Goal: Register for event/course

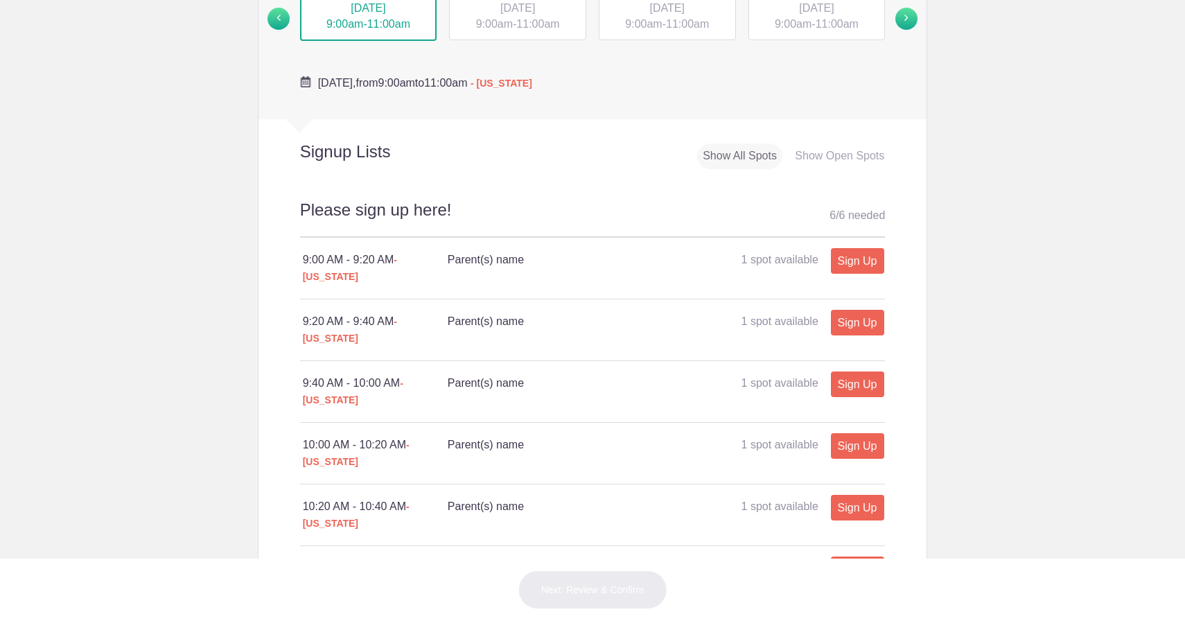
scroll to position [509, 0]
click at [906, 28] on link at bounding box center [910, 17] width 31 height 55
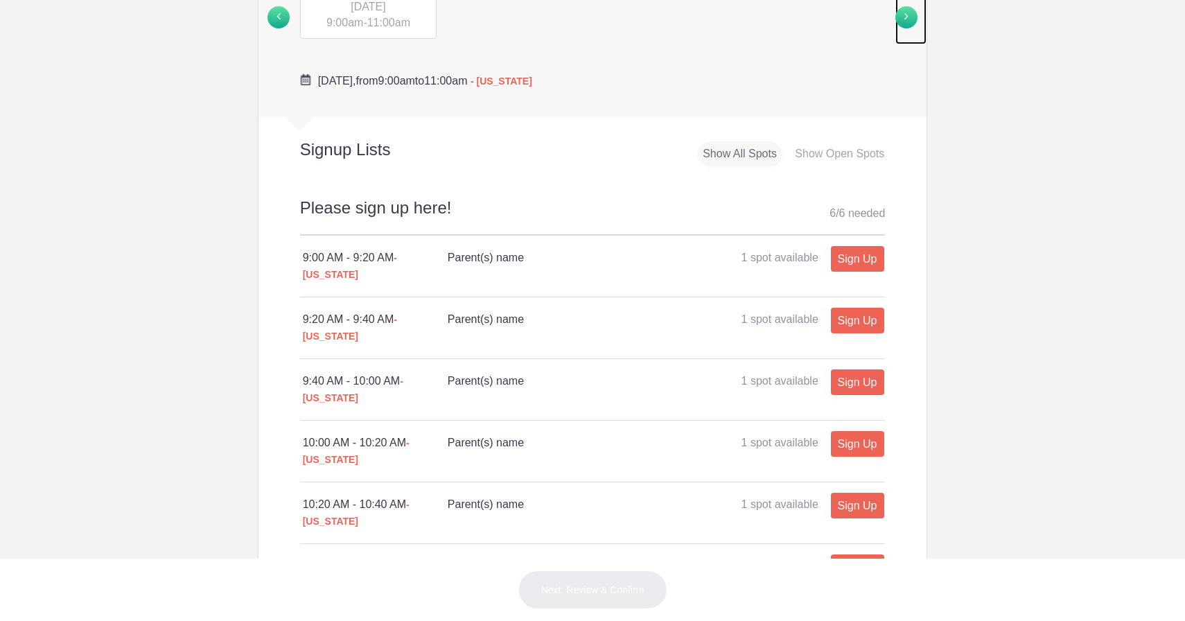
scroll to position [484, 0]
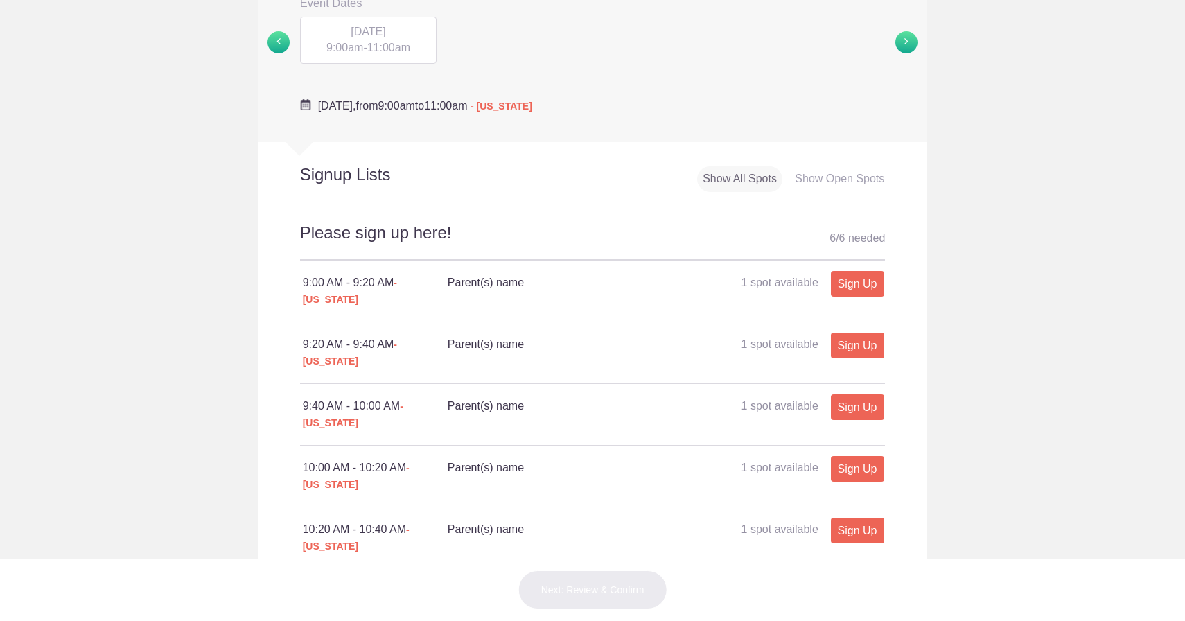
click at [385, 33] on span "[DATE]" at bounding box center [368, 32] width 35 height 12
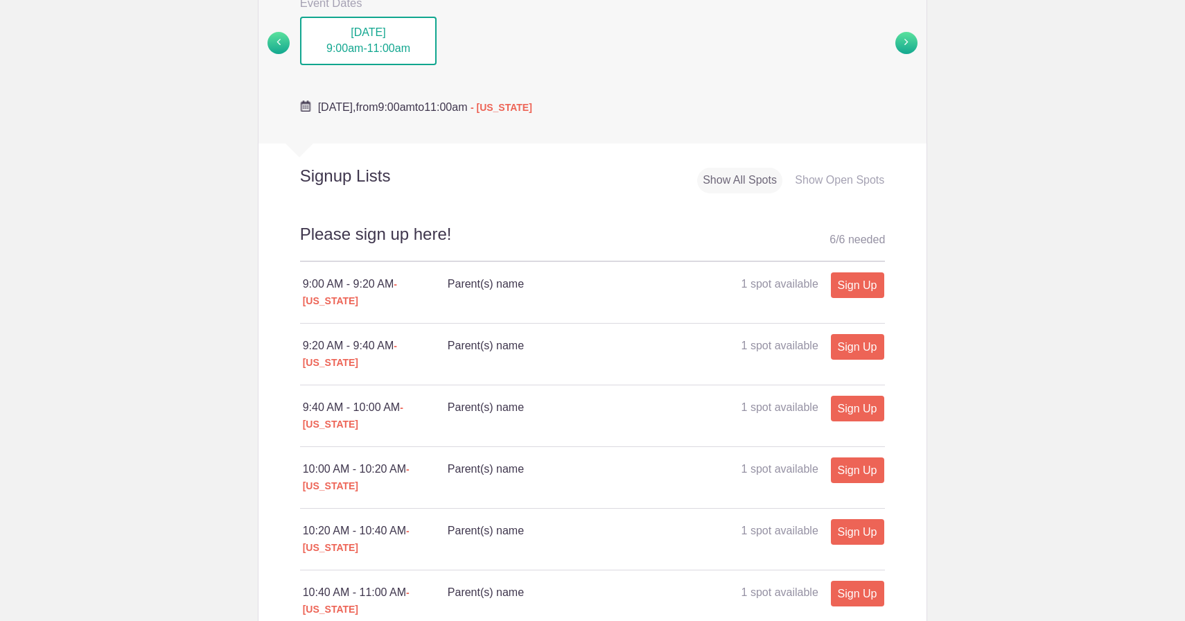
click at [290, 49] on div "MON, Sep 22, 2025 9:00am - 11:00am TUE, Sep 23, 2025 9:00am - 11:00am WED, Sep …" at bounding box center [593, 43] width 606 height 55
click at [276, 46] on span at bounding box center [279, 43] width 22 height 22
click at [915, 46] on span at bounding box center [906, 43] width 22 height 22
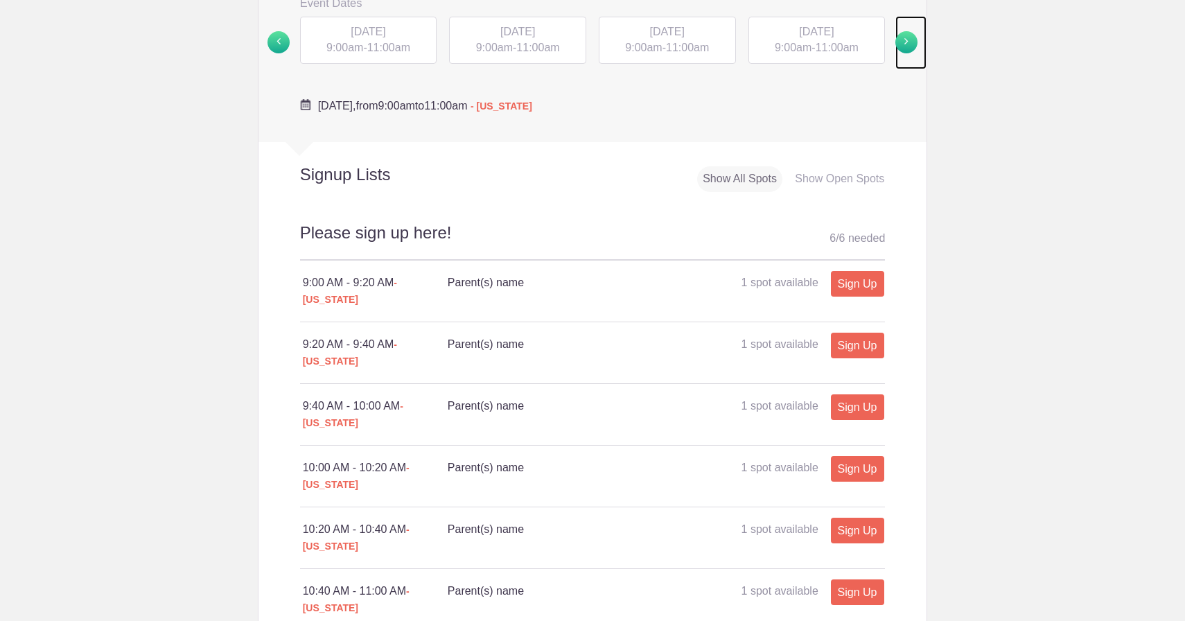
click at [915, 46] on span at bounding box center [906, 42] width 22 height 22
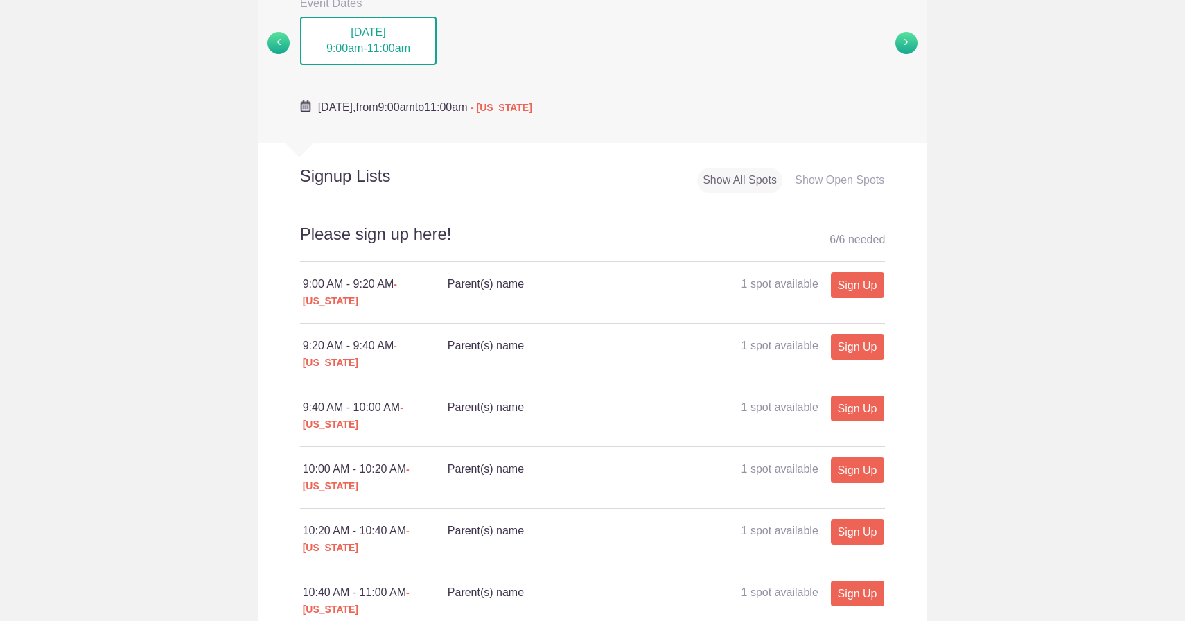
click at [396, 51] on span "11:00am" at bounding box center [388, 48] width 43 height 12
click at [861, 284] on link "Sign Up" at bounding box center [857, 285] width 53 height 26
type input "1"
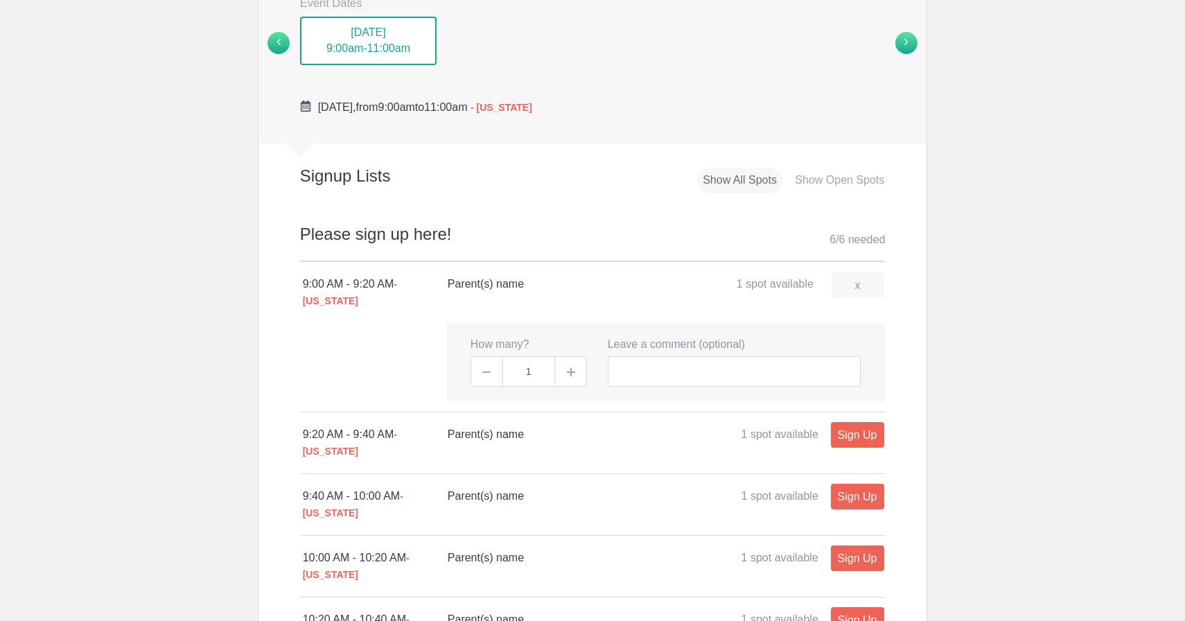
click at [583, 360] on span at bounding box center [571, 371] width 31 height 30
click at [575, 360] on span at bounding box center [571, 371] width 31 height 30
click at [659, 361] on input "text" at bounding box center [735, 371] width 254 height 30
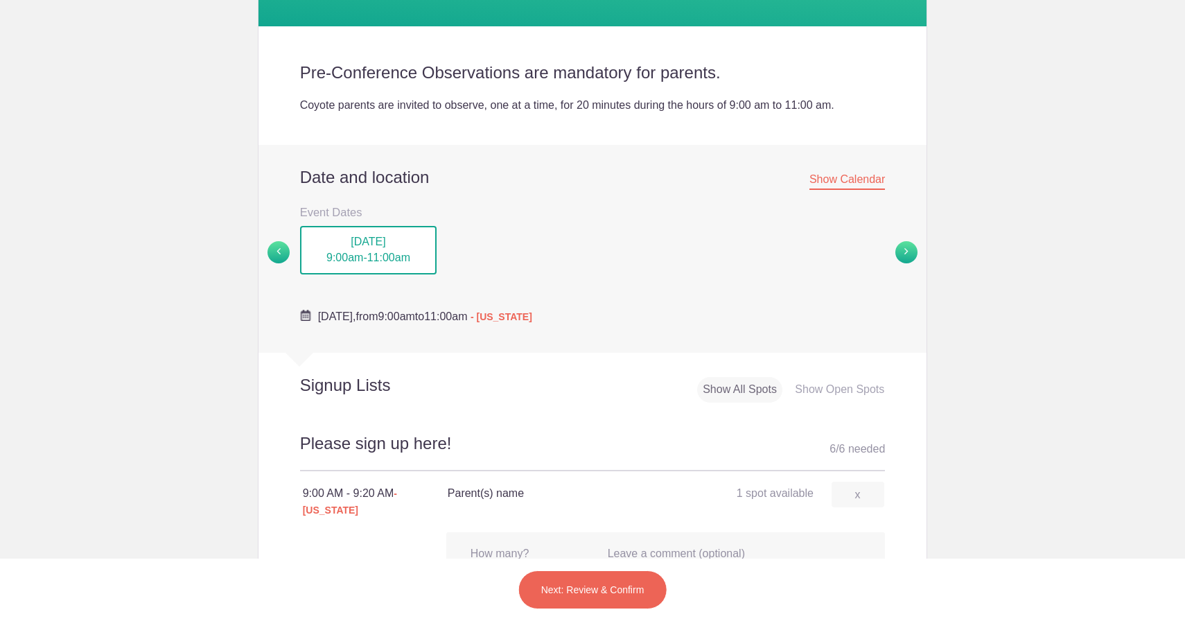
scroll to position [274, 0]
type input "[PERSON_NAME]"
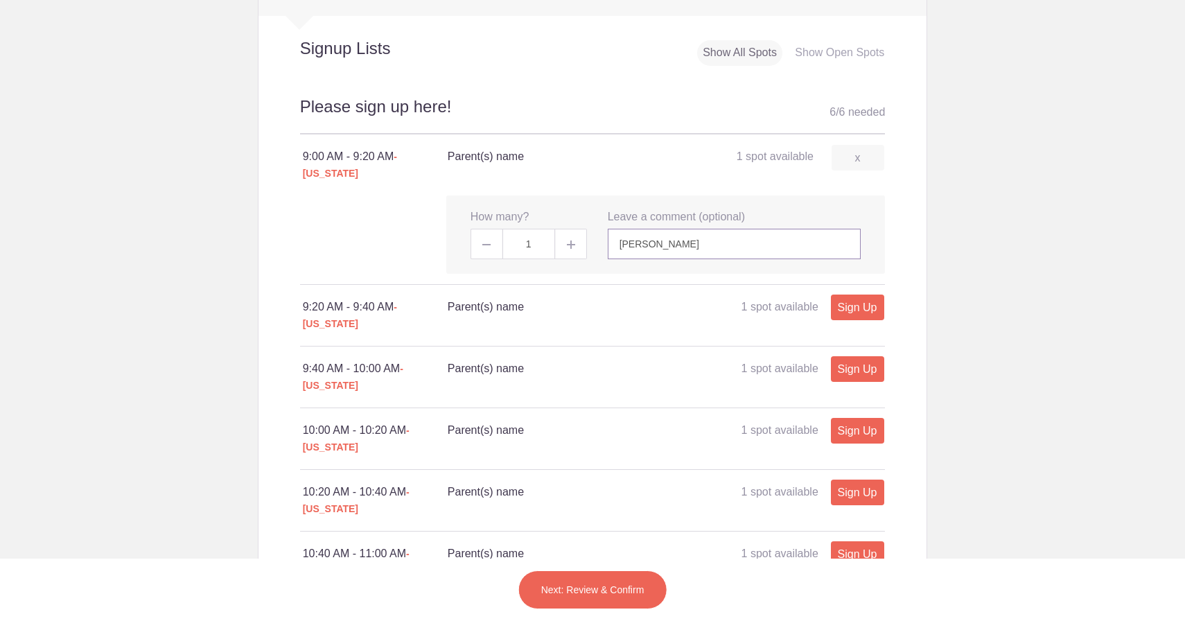
scroll to position [612, 0]
click at [583, 597] on button "Next: Review & Confirm" at bounding box center [592, 589] width 149 height 39
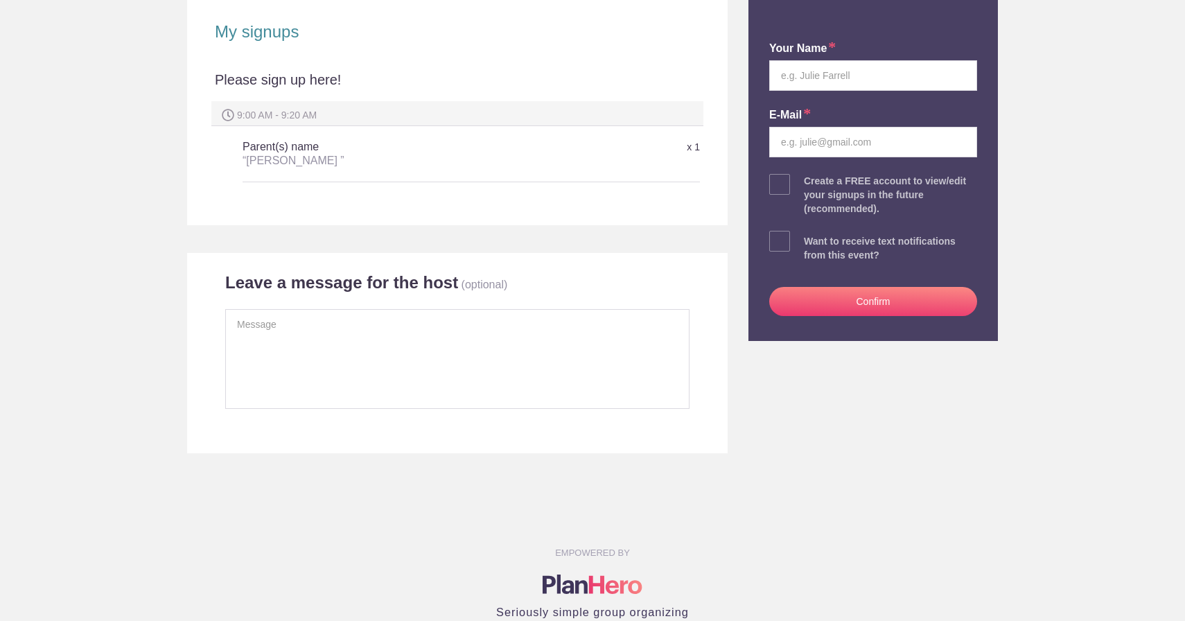
scroll to position [231, 0]
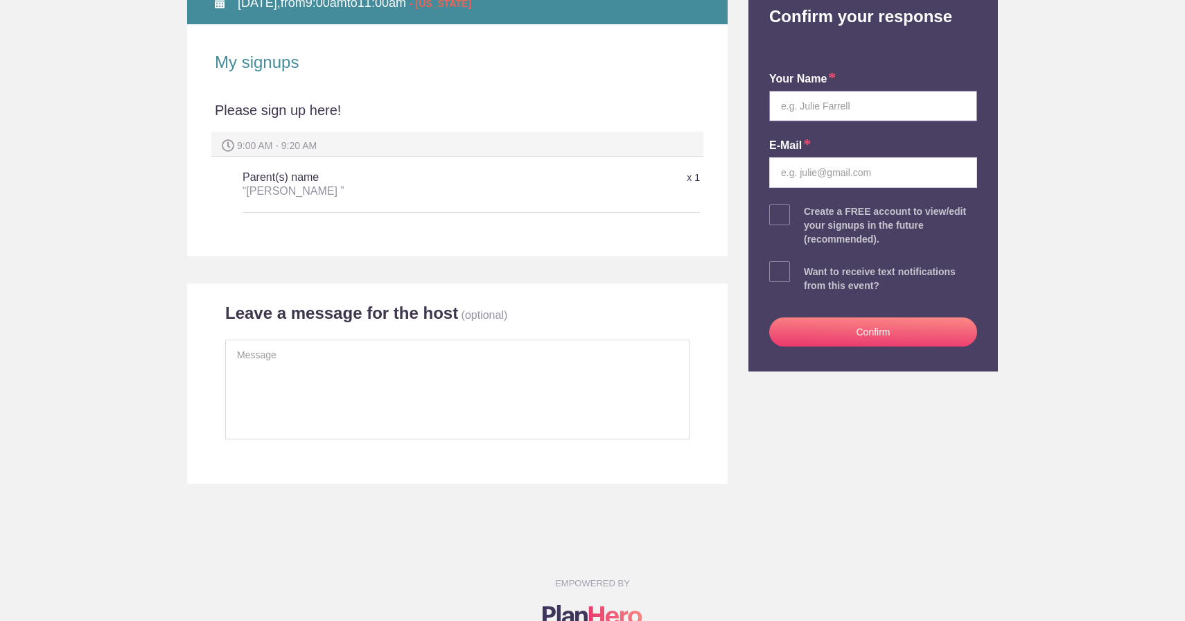
click at [850, 114] on input "text" at bounding box center [873, 106] width 208 height 30
type input "[PERSON_NAME]"
type input "[PERSON_NAME][EMAIL_ADDRESS][PERSON_NAME][DOMAIN_NAME]"
click at [780, 279] on span at bounding box center [779, 271] width 21 height 21
click at [808, 273] on input "checkbox" at bounding box center [912, 268] width 208 height 9
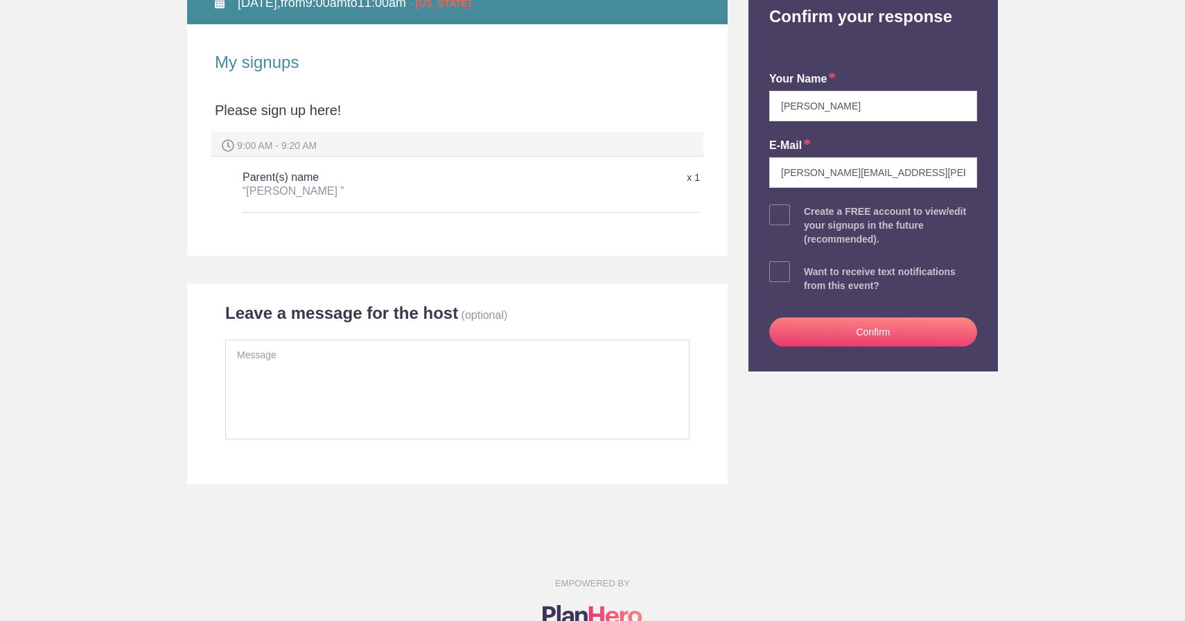
checkbox input "true"
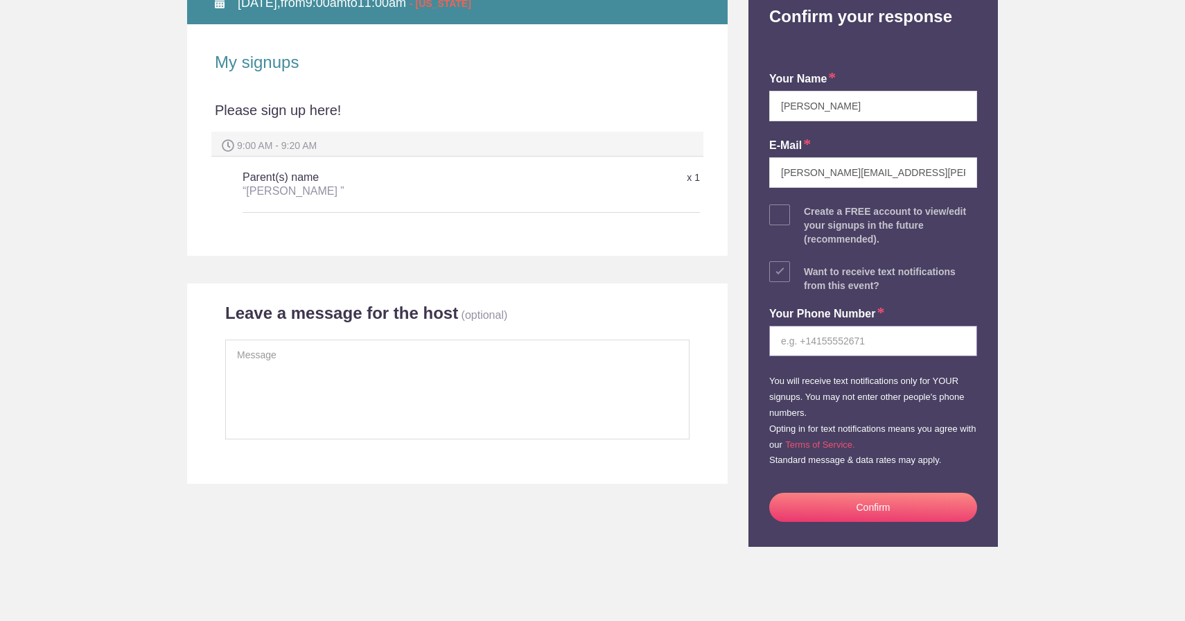
click at [822, 348] on input "tel" at bounding box center [873, 341] width 208 height 30
type input "4808499924"
click at [897, 509] on button "Confirm" at bounding box center [873, 507] width 208 height 29
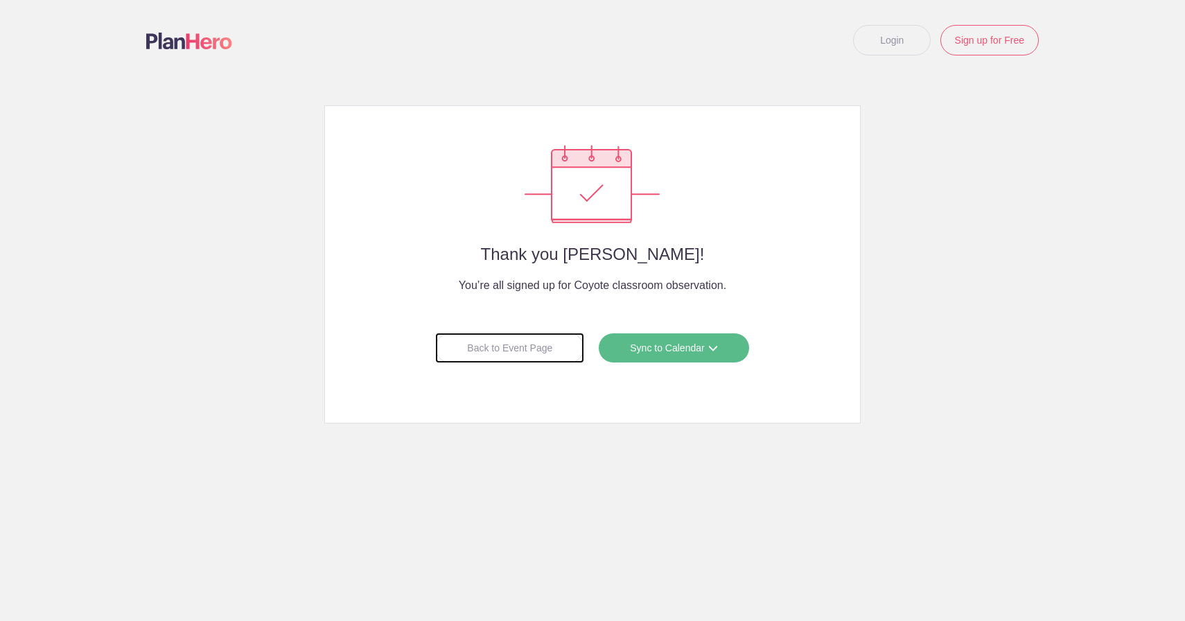
click at [516, 344] on div "Back to Event Page" at bounding box center [509, 348] width 149 height 30
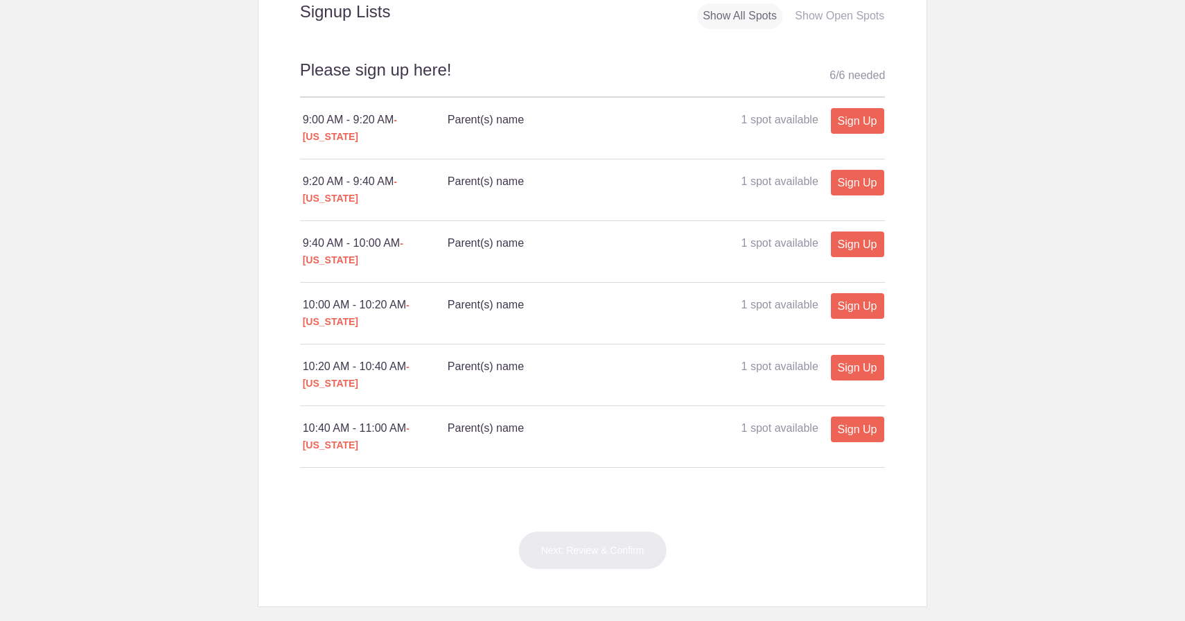
scroll to position [241, 0]
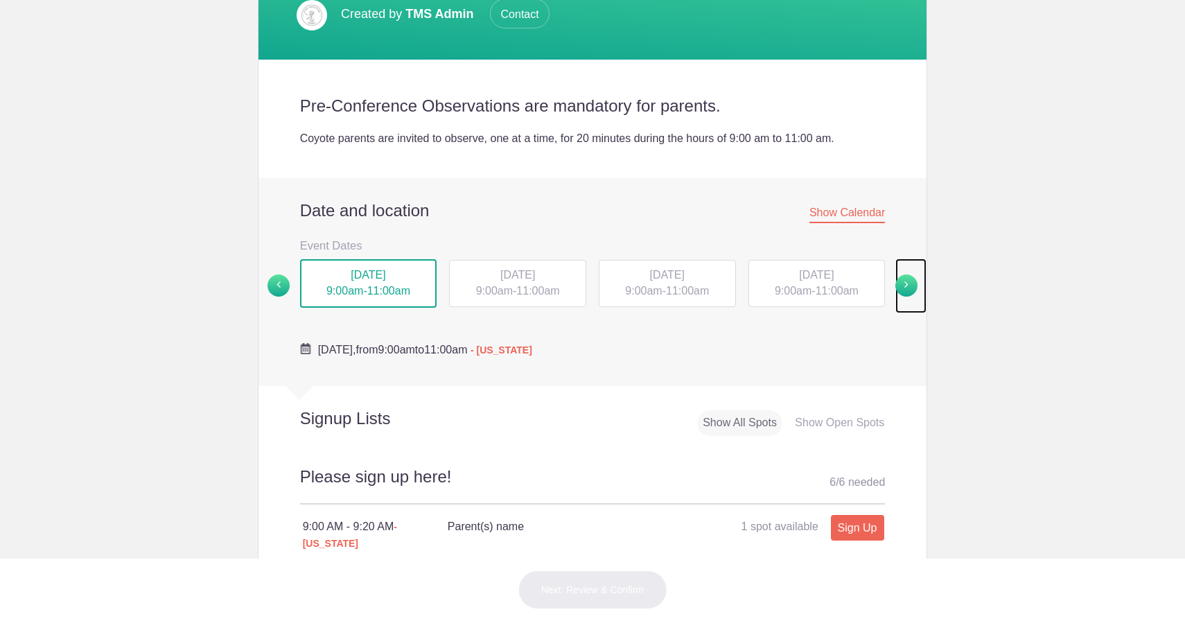
click at [906, 282] on span at bounding box center [906, 285] width 22 height 22
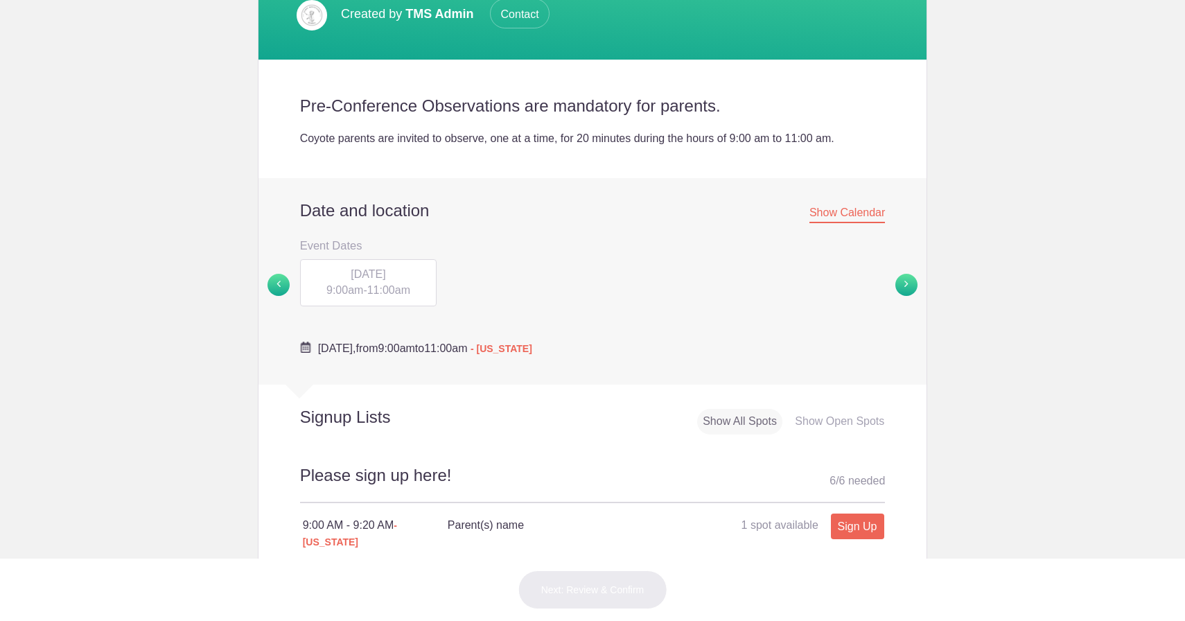
click at [401, 308] on div "[DATE] 9:00am - 11:00am" at bounding box center [369, 285] width 150 height 53
click at [399, 291] on span "11:00am" at bounding box center [388, 290] width 43 height 12
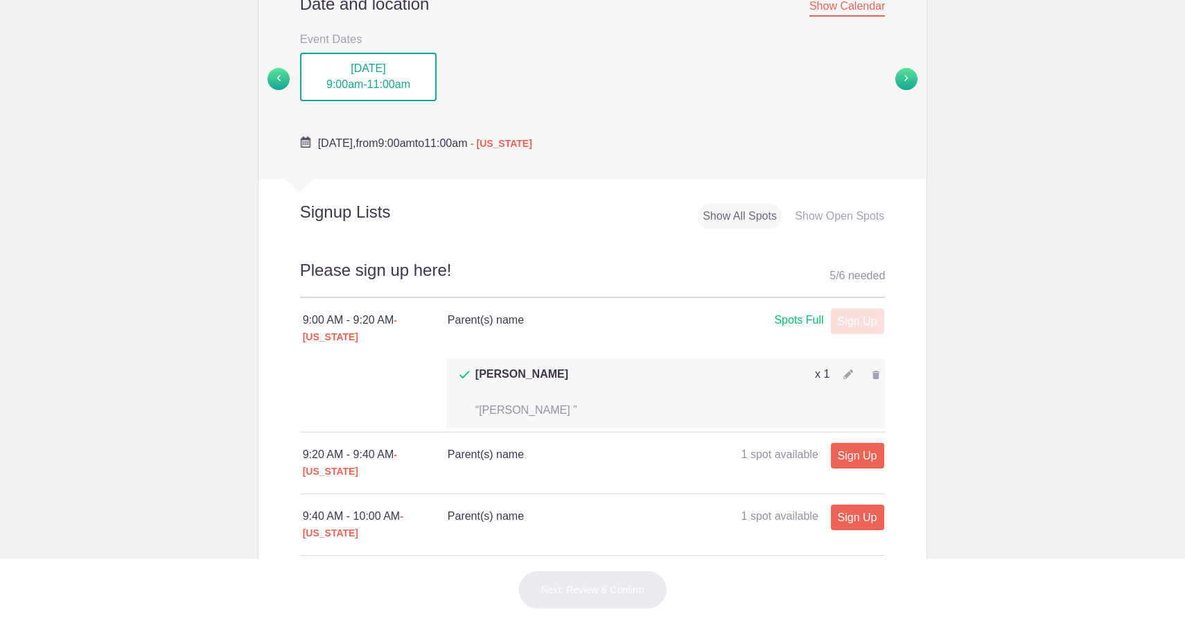
scroll to position [507, 0]
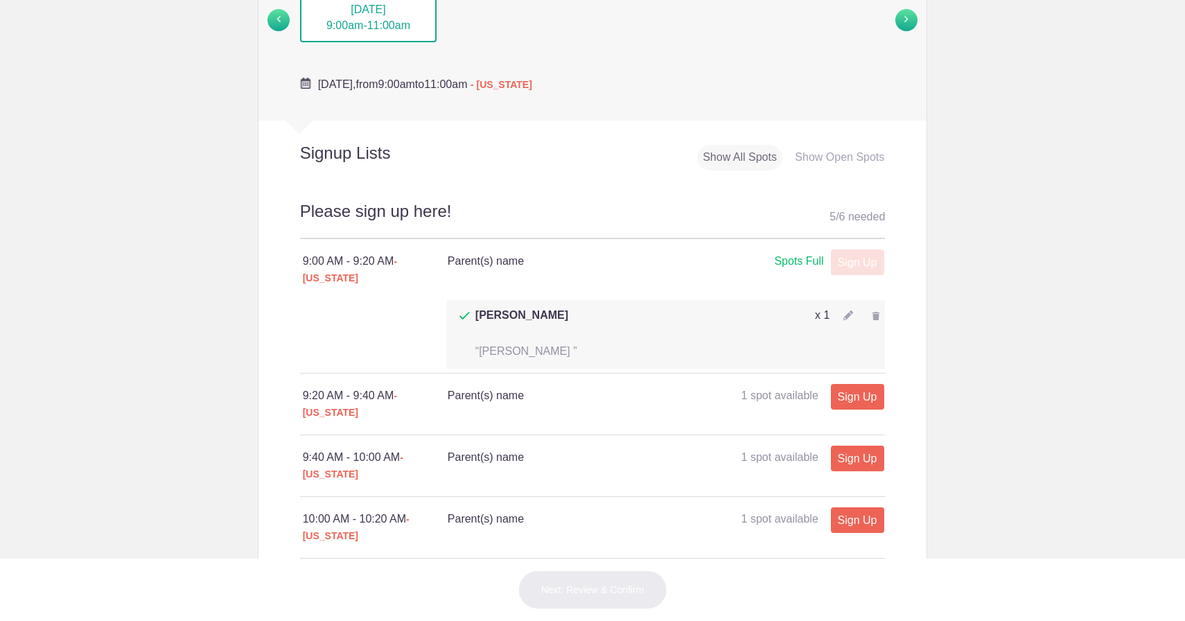
click at [875, 307] on div at bounding box center [876, 316] width 18 height 18
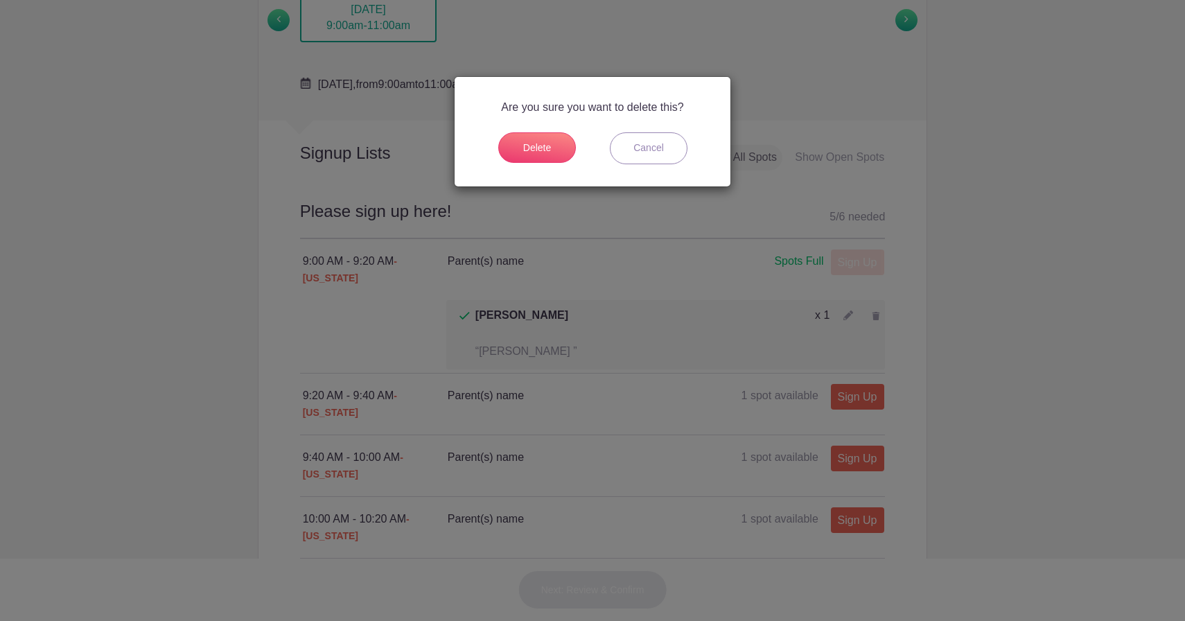
click at [548, 122] on p "Are you sure you want to delete this?" at bounding box center [592, 114] width 211 height 30
click at [545, 141] on button "Delete" at bounding box center [537, 147] width 78 height 30
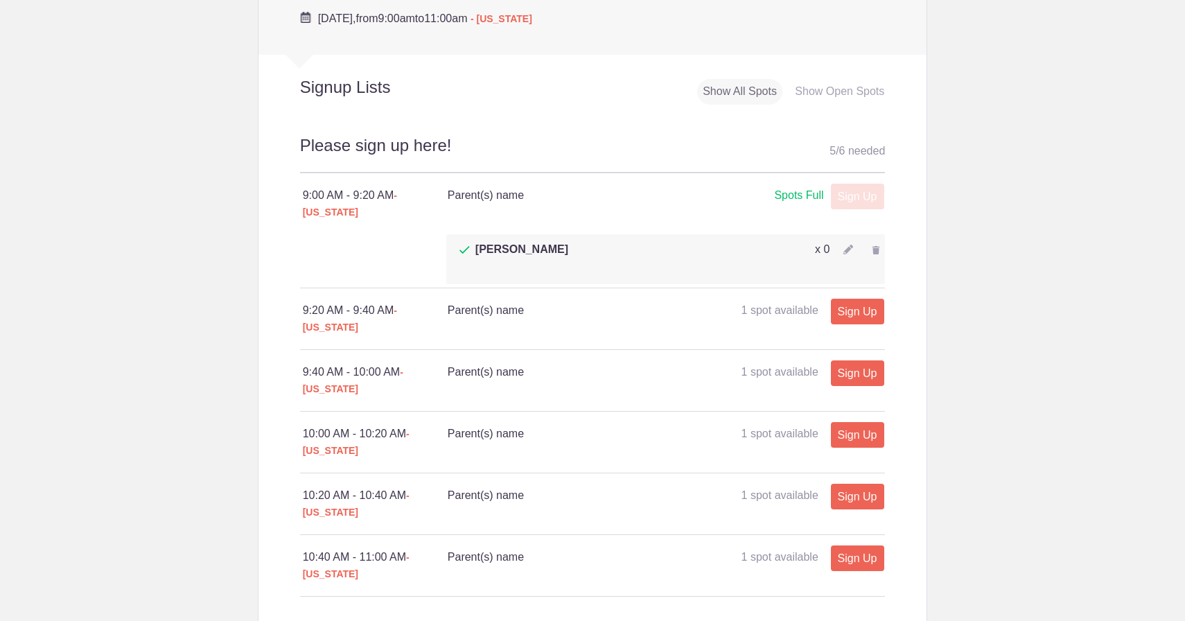
scroll to position [593, 0]
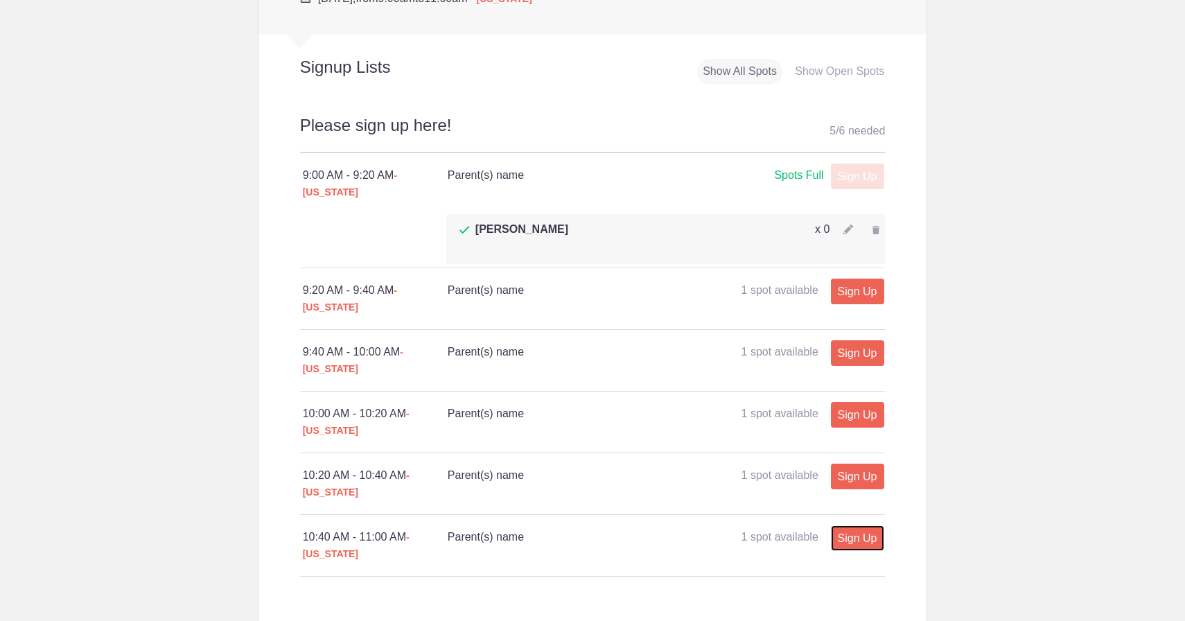
click at [862, 525] on link "Sign Up" at bounding box center [857, 538] width 53 height 26
type input "1"
click at [573, 620] on img at bounding box center [571, 625] width 8 height 8
click at [654, 609] on input "text" at bounding box center [735, 624] width 254 height 30
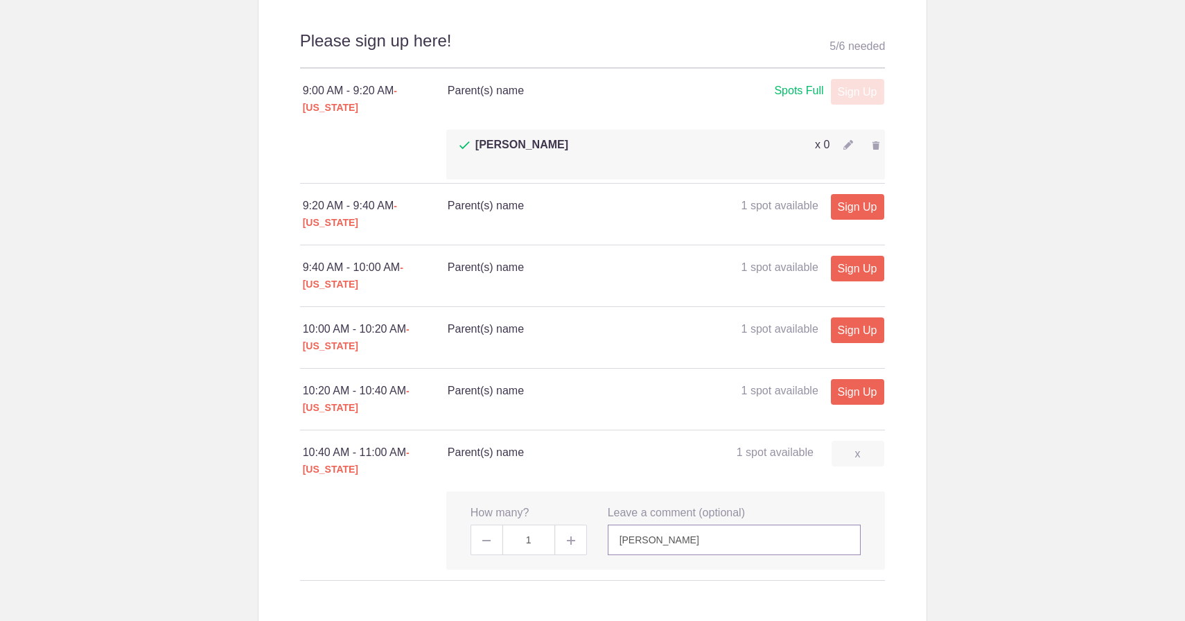
scroll to position [669, 0]
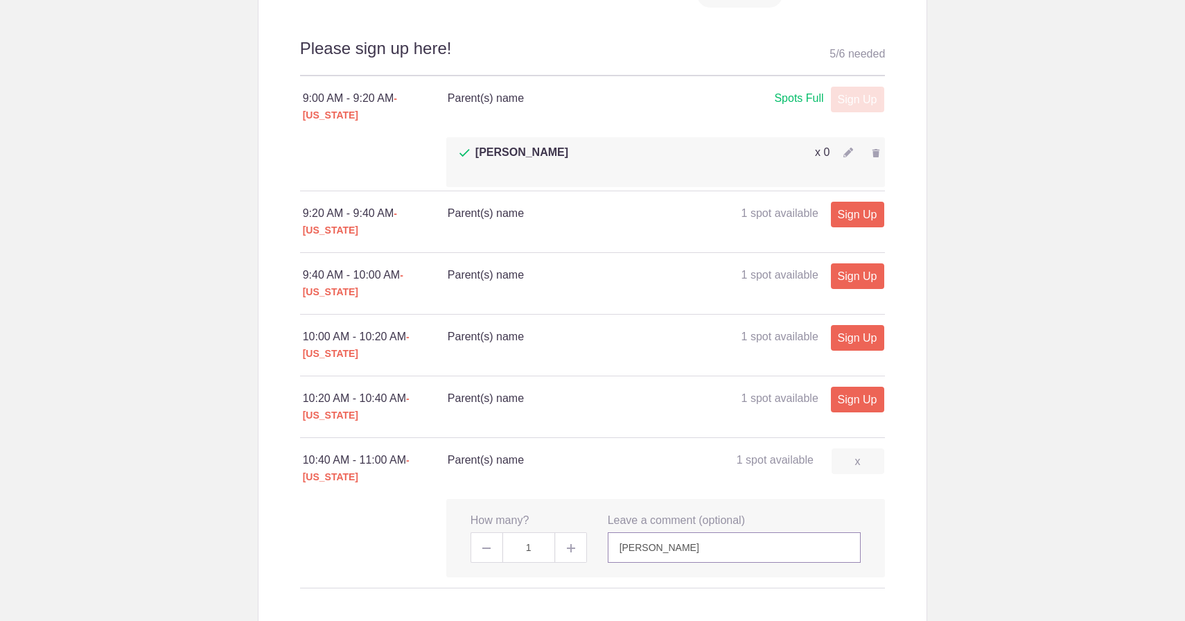
type input "[PERSON_NAME]"
click at [1033, 200] on body "Login Sign up for Free Login Loading page Loading page Coyote classroom observa…" at bounding box center [592, 310] width 1185 height 621
click at [807, 100] on div "Spots Full" at bounding box center [798, 98] width 49 height 17
click at [847, 144] on div at bounding box center [848, 152] width 10 height 16
type input "1"
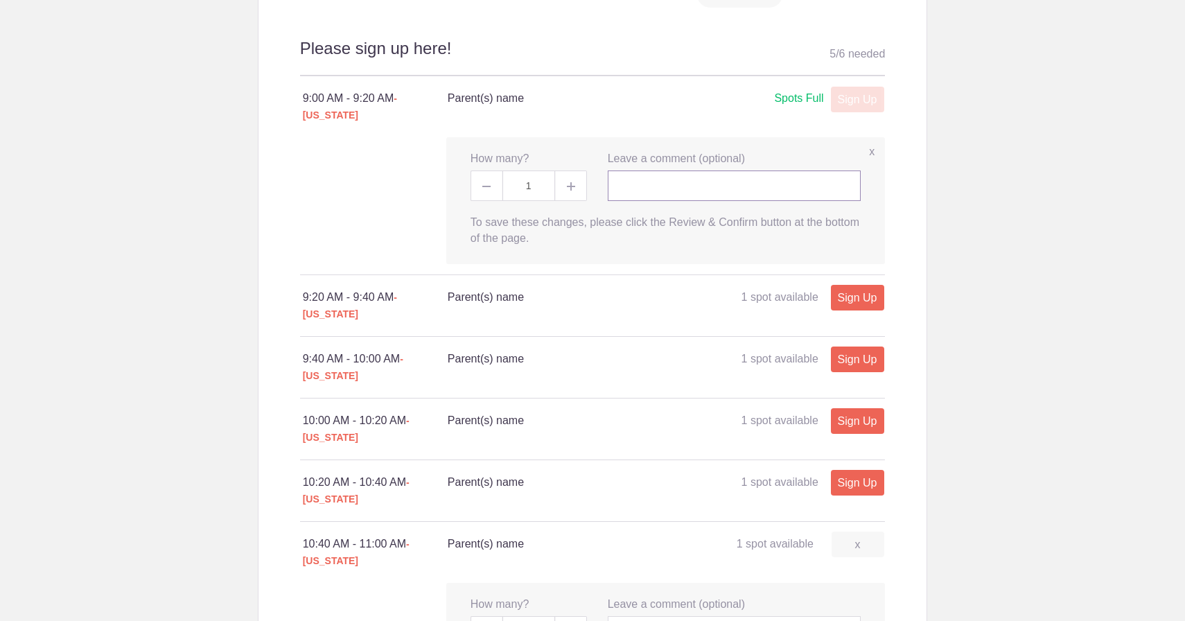
click at [701, 170] on input "text" at bounding box center [735, 185] width 254 height 30
type input "[PERSON_NAME]"
click at [992, 130] on body "Login Sign up for Free Login Loading page Loading page Coyote classroom observa…" at bounding box center [592, 310] width 1185 height 621
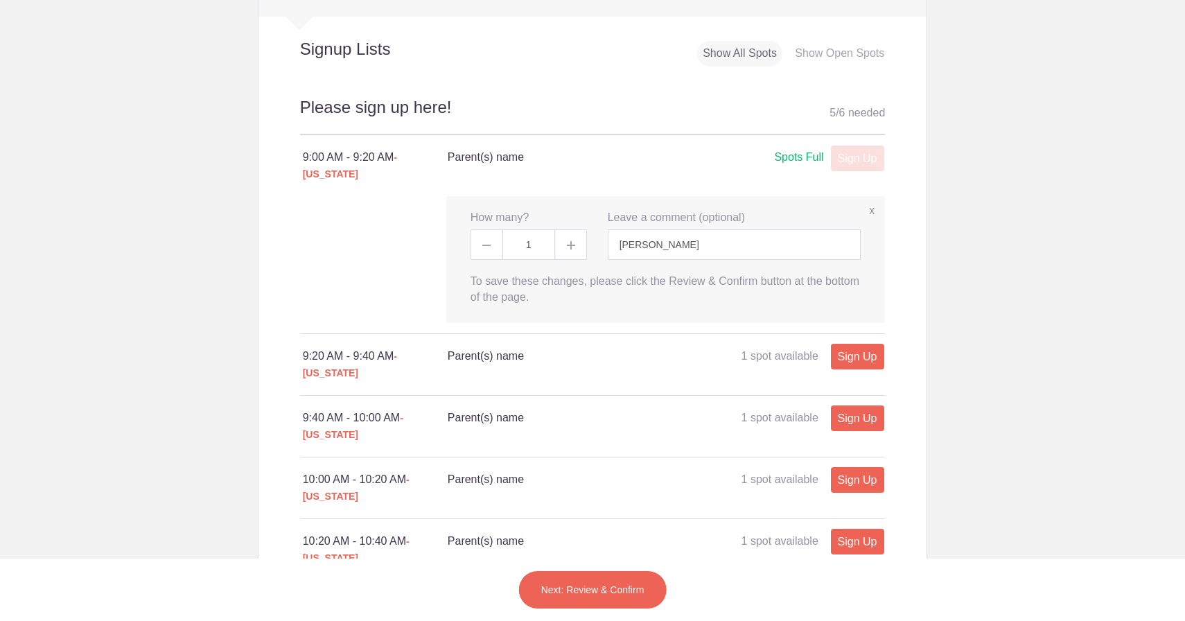
scroll to position [627, 0]
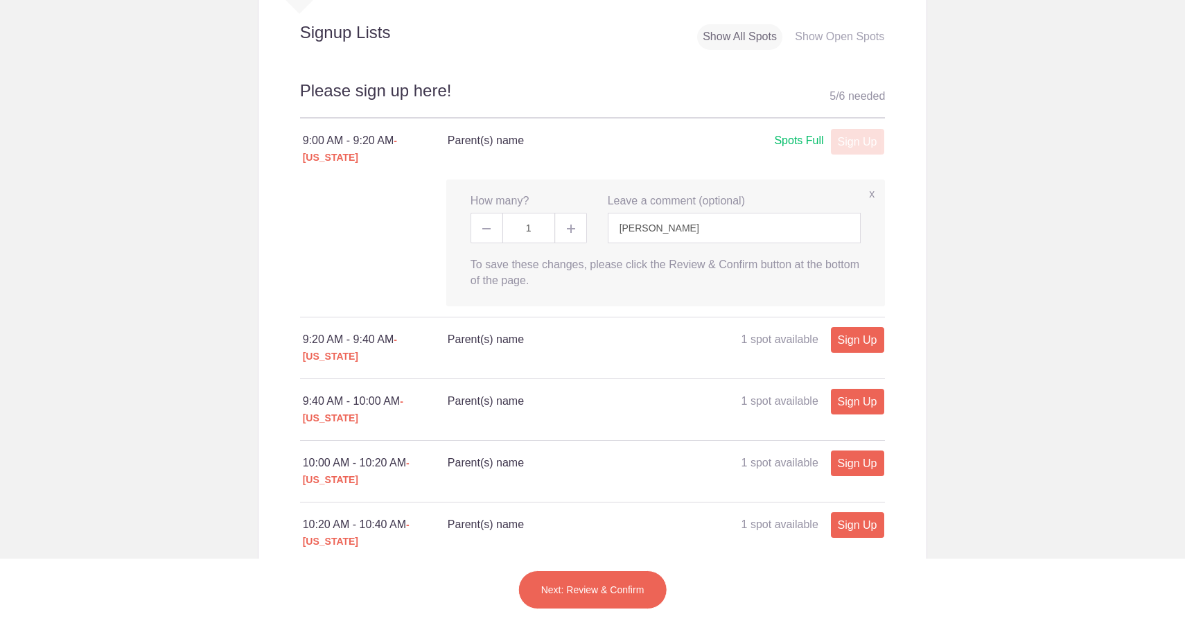
click at [589, 583] on button "Next: Review & Confirm" at bounding box center [592, 589] width 149 height 39
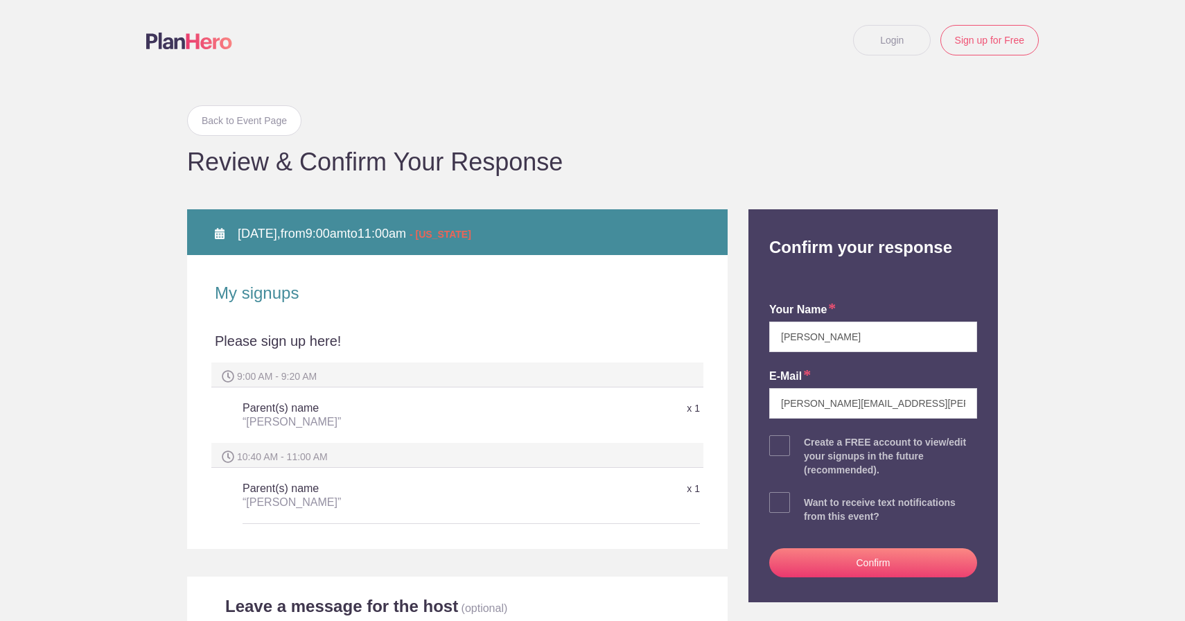
click at [828, 356] on div "your name [PERSON_NAME] E-mail [PERSON_NAME][EMAIL_ADDRESS][PERSON_NAME][DOMAIN…" at bounding box center [873, 437] width 229 height 330
click at [782, 511] on span at bounding box center [779, 502] width 21 height 21
click at [808, 504] on input "checkbox" at bounding box center [912, 499] width 208 height 9
checkbox input "true"
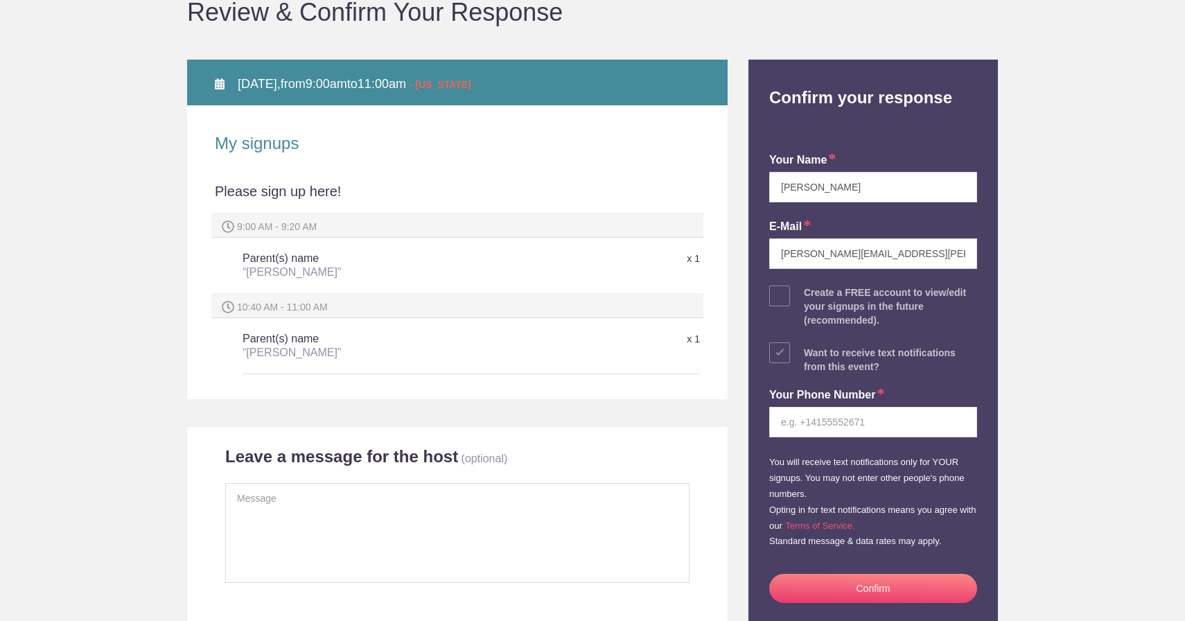
scroll to position [155, 0]
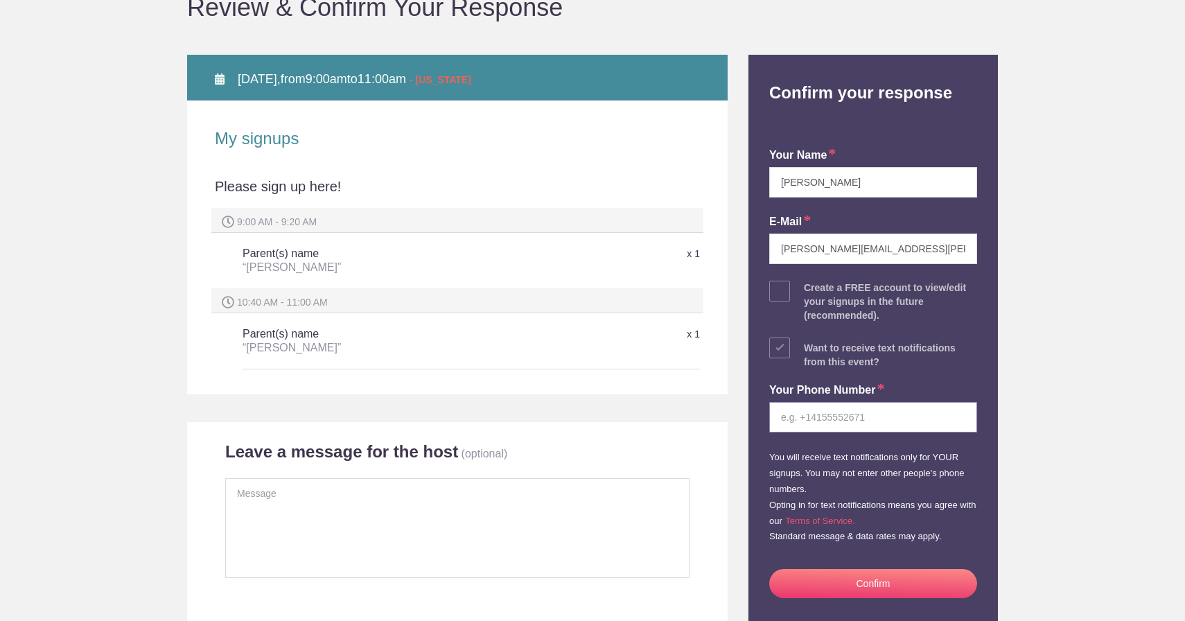
click at [811, 416] on input "tel" at bounding box center [873, 417] width 208 height 30
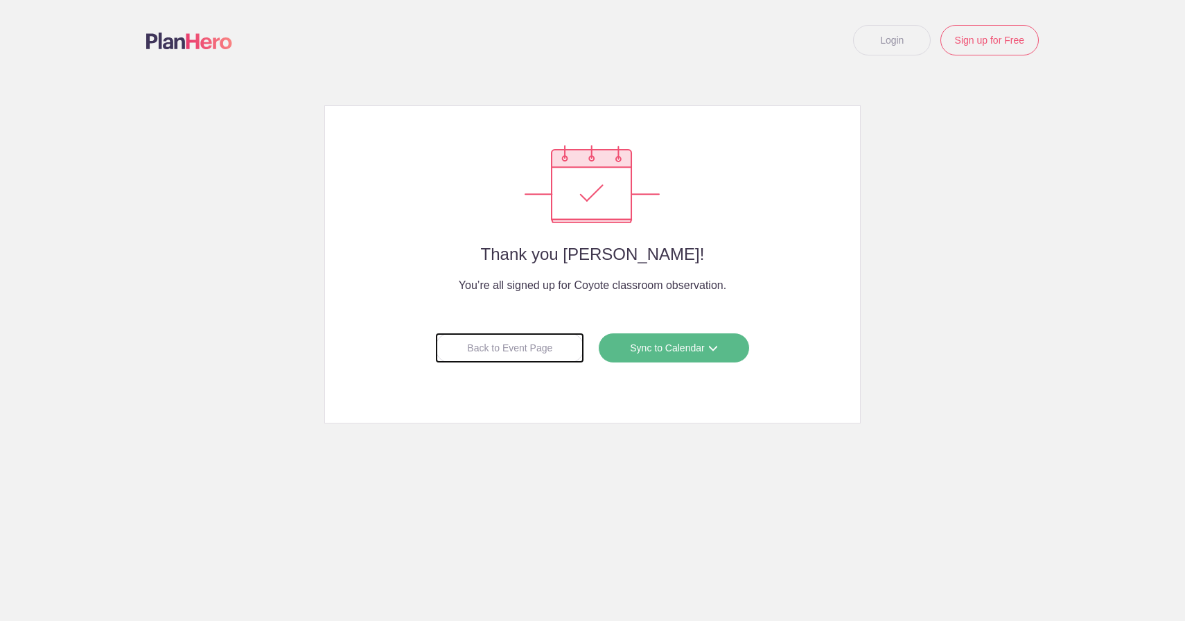
click at [514, 362] on div "Back to Event Page" at bounding box center [509, 348] width 149 height 30
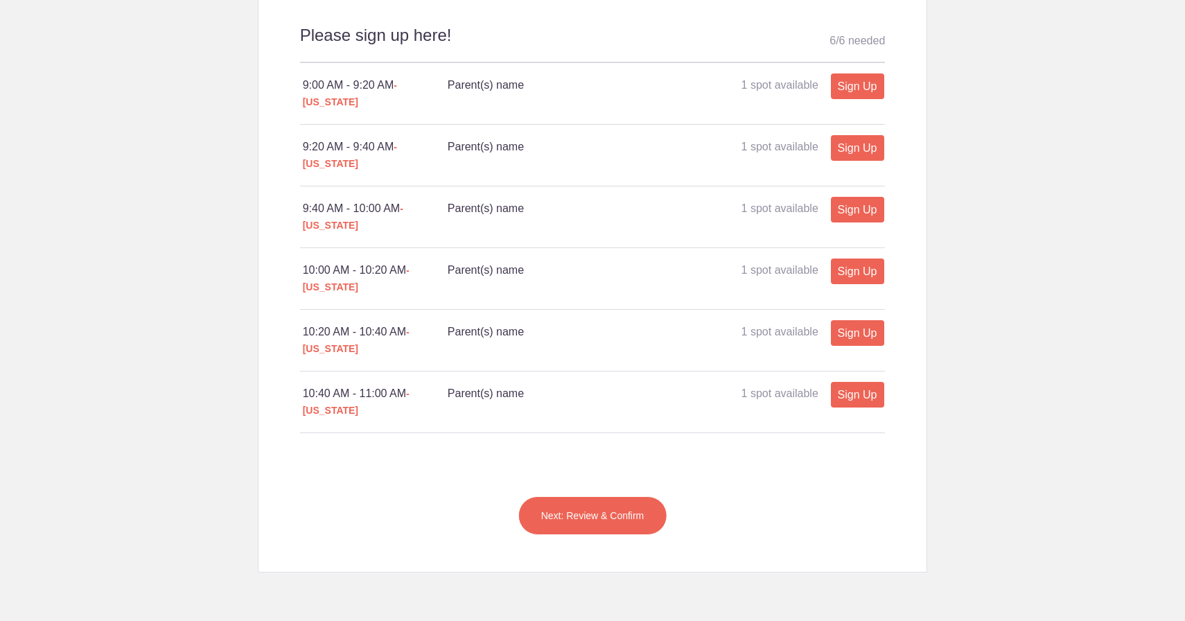
scroll to position [335, 0]
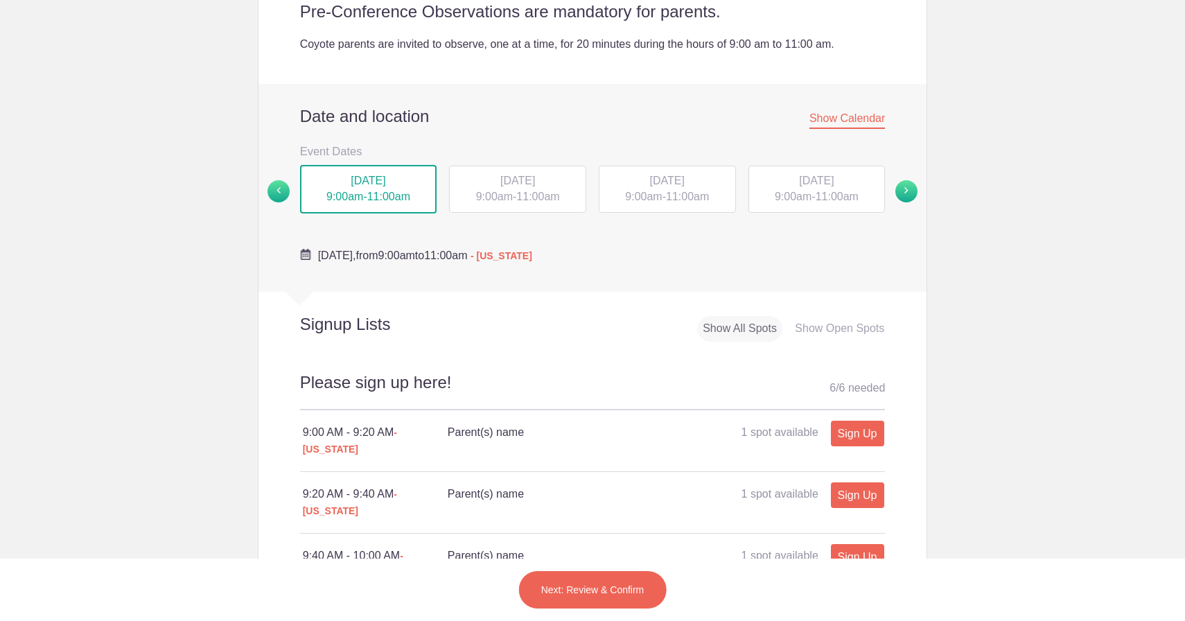
click at [928, 185] on body "Login Sign up for Free Login Loading page Loading page Coyote classroom observa…" at bounding box center [592, 310] width 1185 height 621
click at [918, 189] on link at bounding box center [910, 191] width 31 height 55
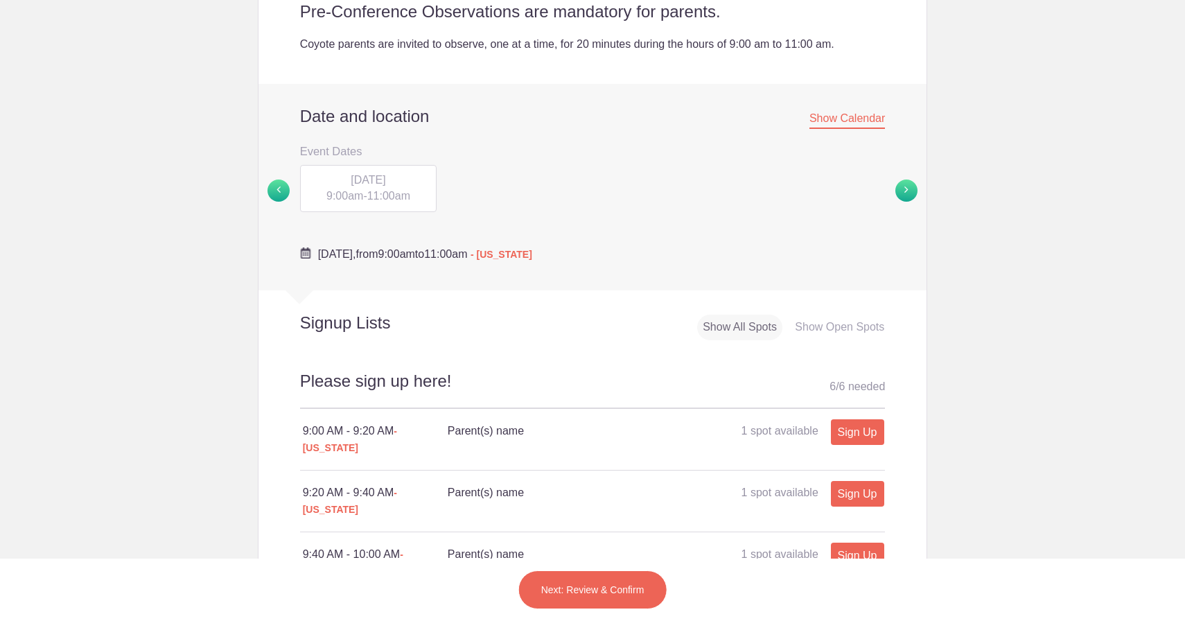
click at [381, 200] on span "11:00am" at bounding box center [388, 196] width 43 height 12
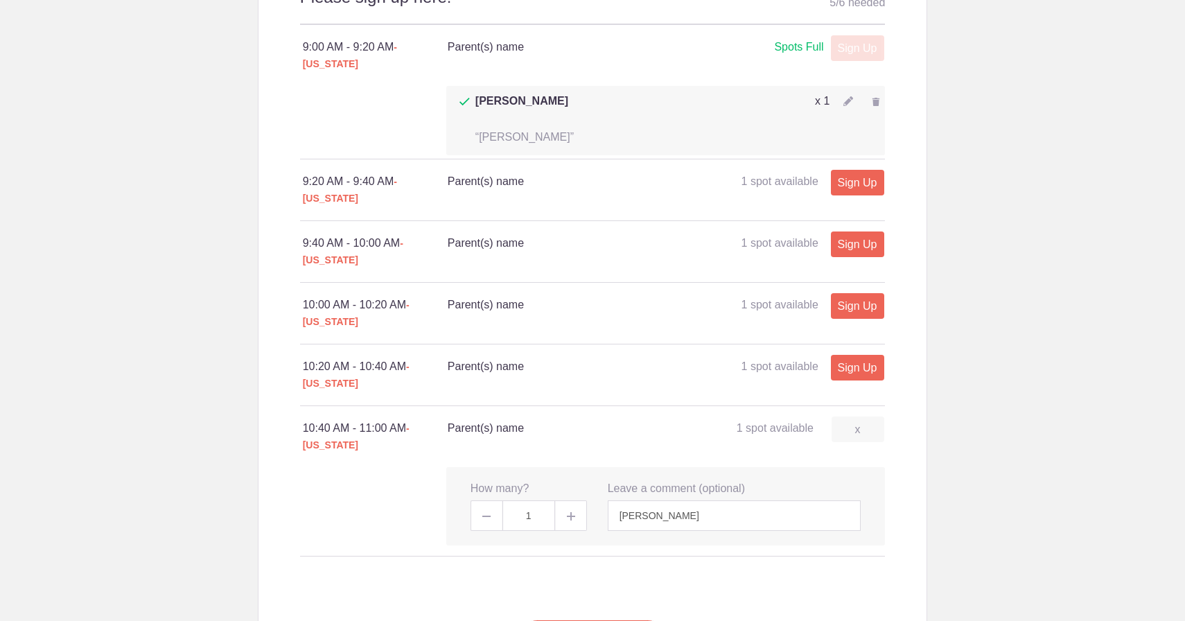
scroll to position [720, 0]
click at [819, 94] on p "x 1" at bounding box center [822, 102] width 15 height 17
click at [832, 94] on div "x 1" at bounding box center [798, 103] width 173 height 19
click at [820, 94] on p "x 1" at bounding box center [822, 102] width 15 height 17
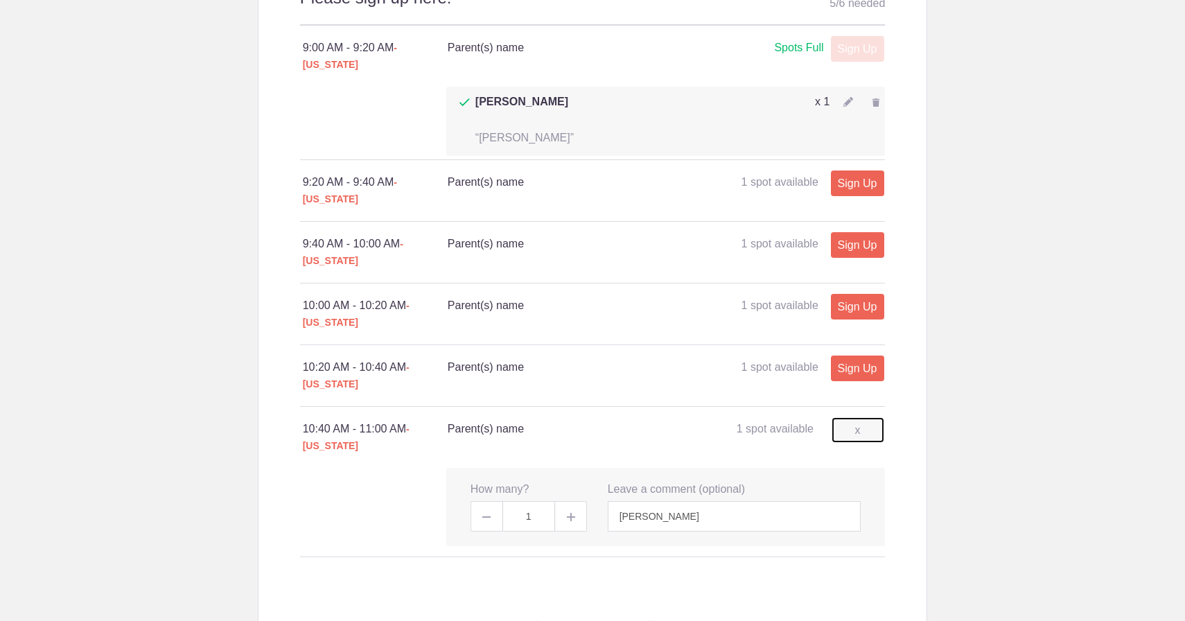
click at [857, 417] on link "x" at bounding box center [858, 430] width 53 height 26
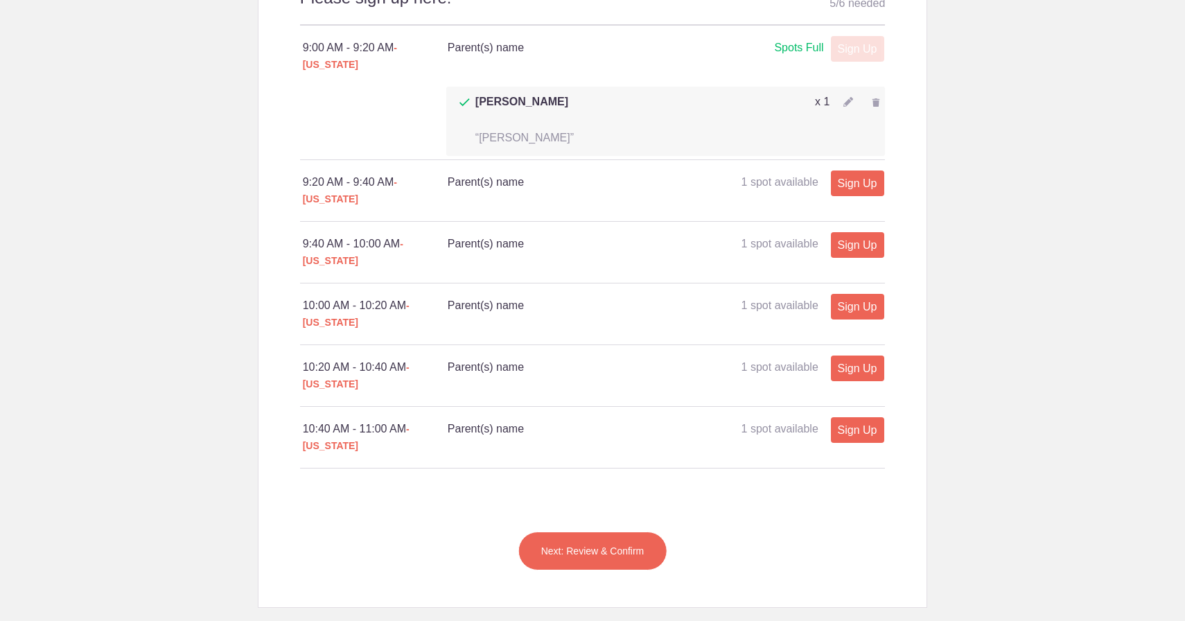
click at [798, 47] on div "Spots Full" at bounding box center [798, 48] width 49 height 17
click at [854, 94] on div "x 1" at bounding box center [798, 103] width 173 height 19
click at [847, 97] on img at bounding box center [848, 102] width 10 height 10
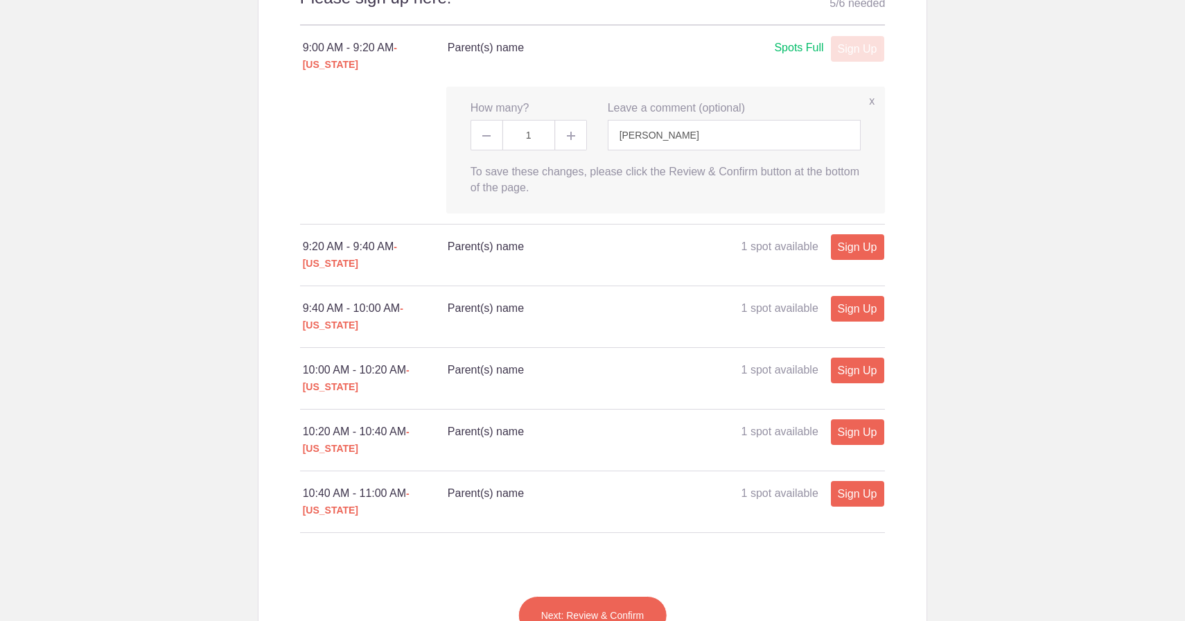
click at [577, 596] on button "Next: Review & Confirm" at bounding box center [592, 615] width 149 height 39
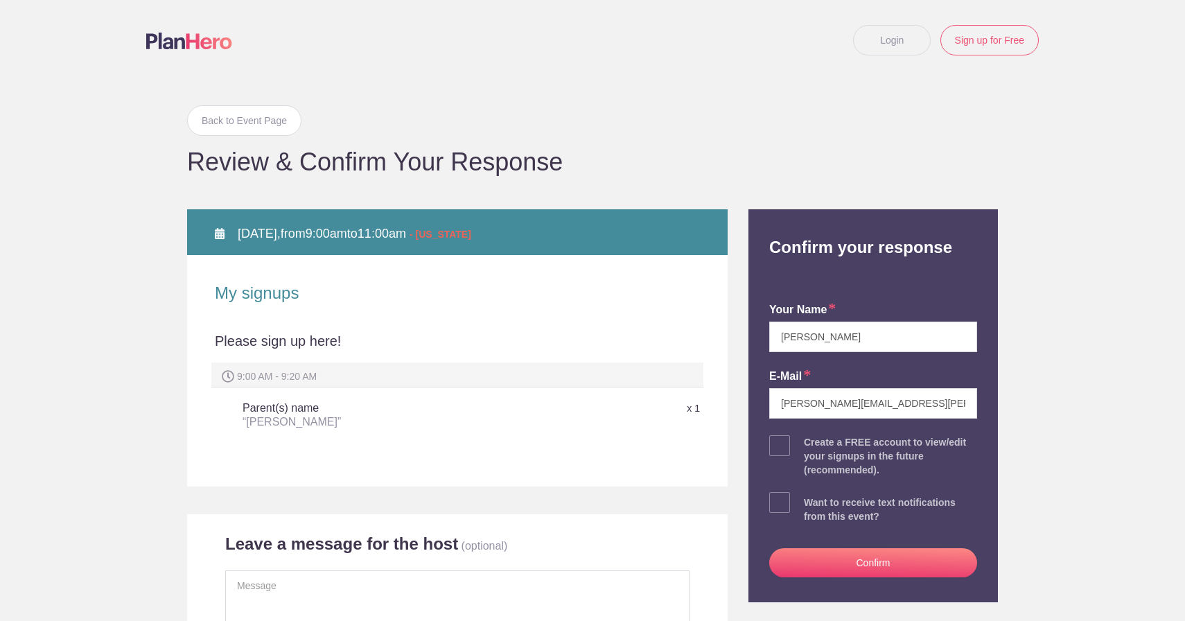
click at [788, 447] on span at bounding box center [779, 445] width 21 height 21
click at [808, 447] on input "checkbox" at bounding box center [912, 442] width 208 height 9
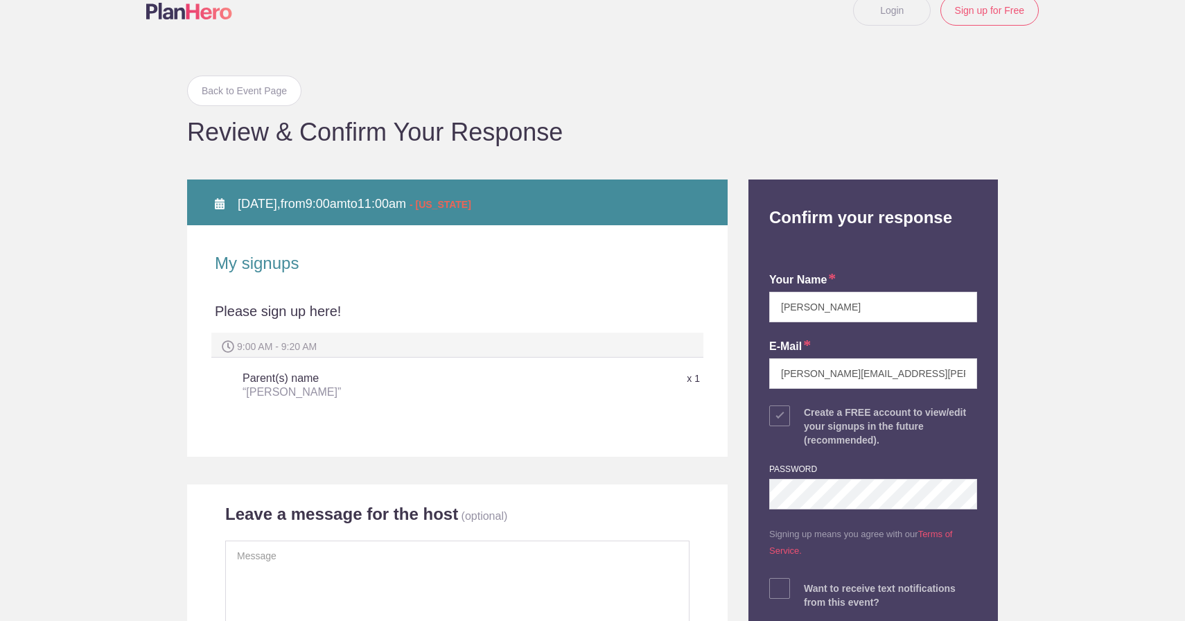
click at [781, 409] on span at bounding box center [779, 415] width 21 height 21
click at [808, 409] on input "checkbox" at bounding box center [912, 412] width 208 height 9
checkbox input "false"
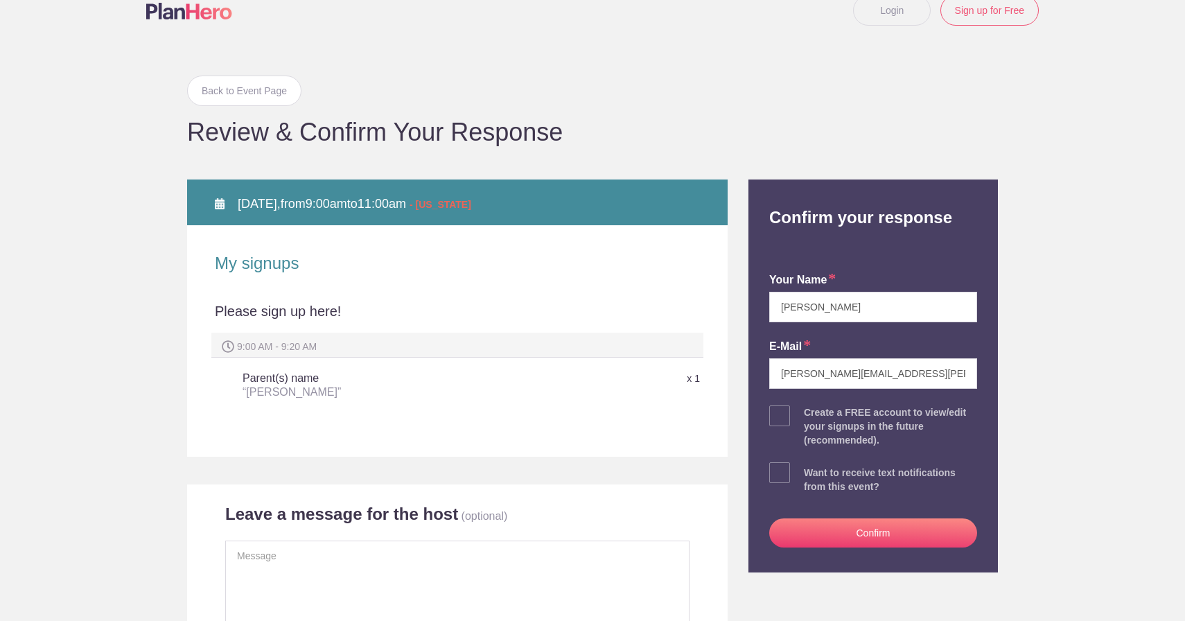
scroll to position [62, 0]
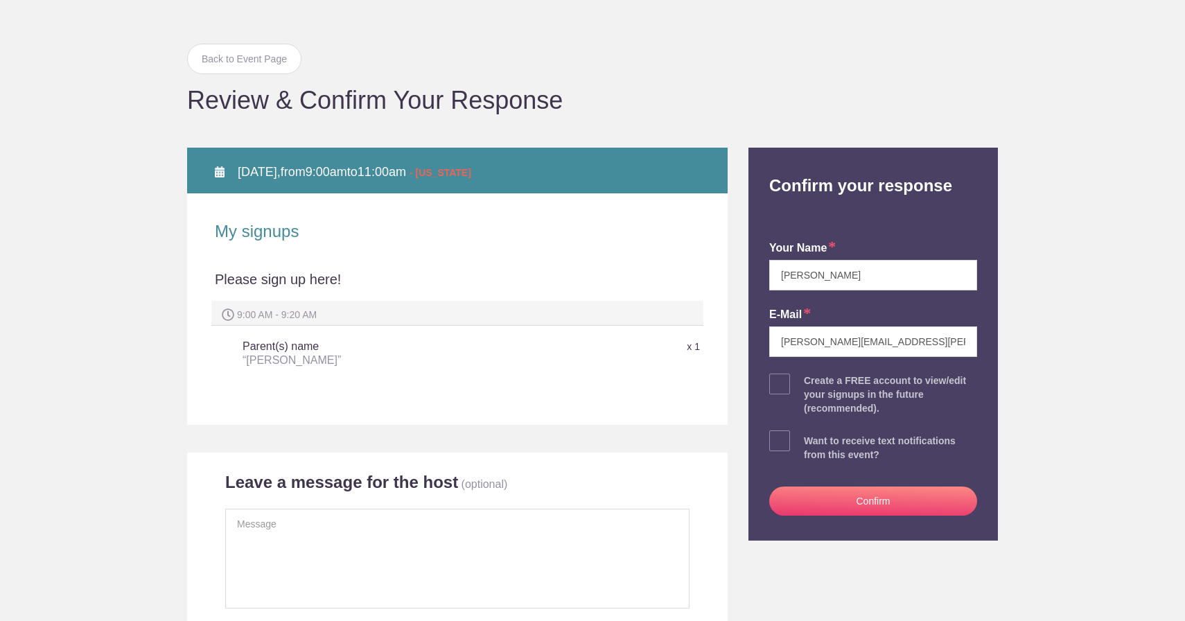
click at [776, 437] on span at bounding box center [779, 440] width 21 height 21
click at [808, 437] on input "checkbox" at bounding box center [912, 437] width 208 height 9
checkbox input "true"
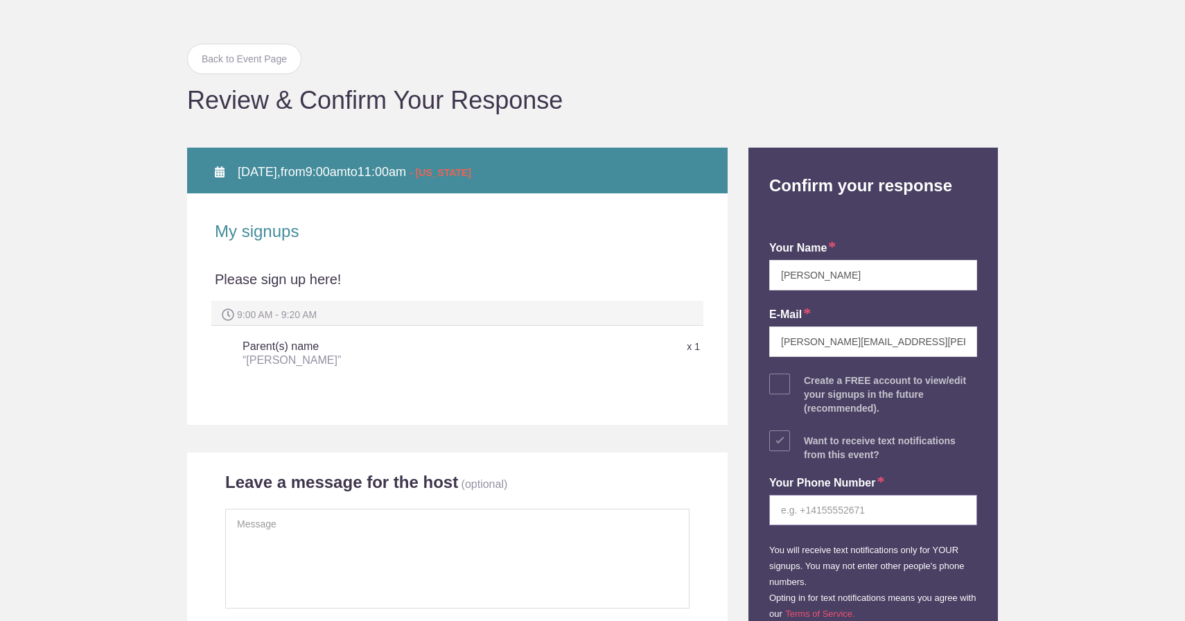
click at [824, 509] on input "tel" at bounding box center [873, 510] width 208 height 30
type input "4808499924"
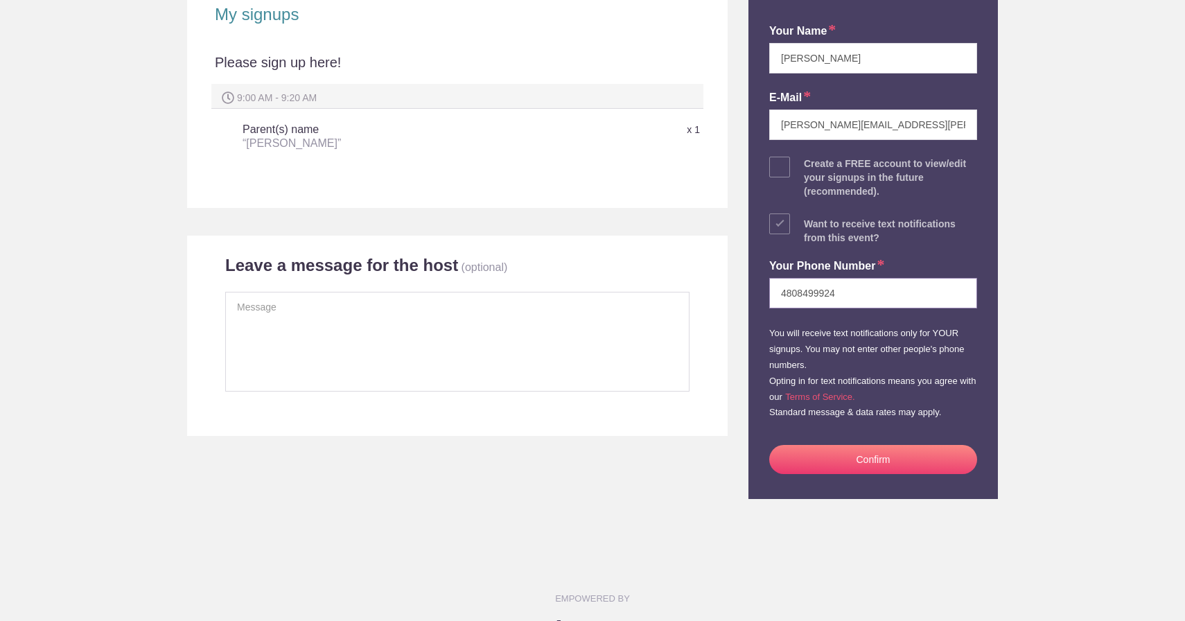
scroll to position [326, 0]
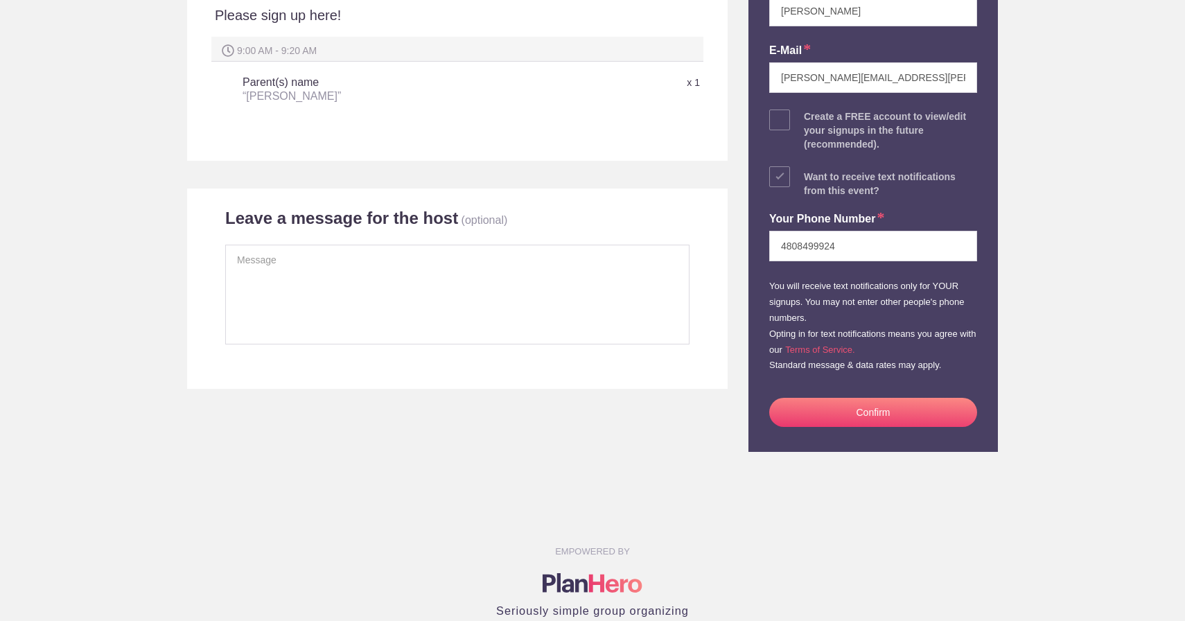
click at [861, 408] on button "Confirm" at bounding box center [873, 412] width 208 height 29
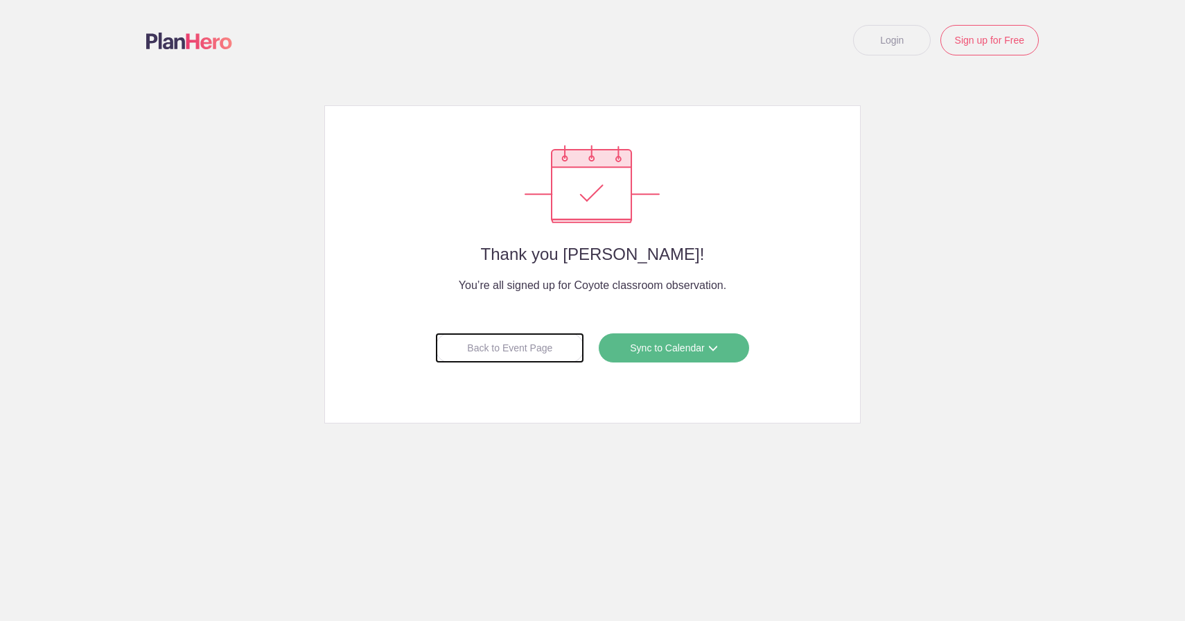
click at [539, 353] on div "Back to Event Page" at bounding box center [509, 348] width 149 height 30
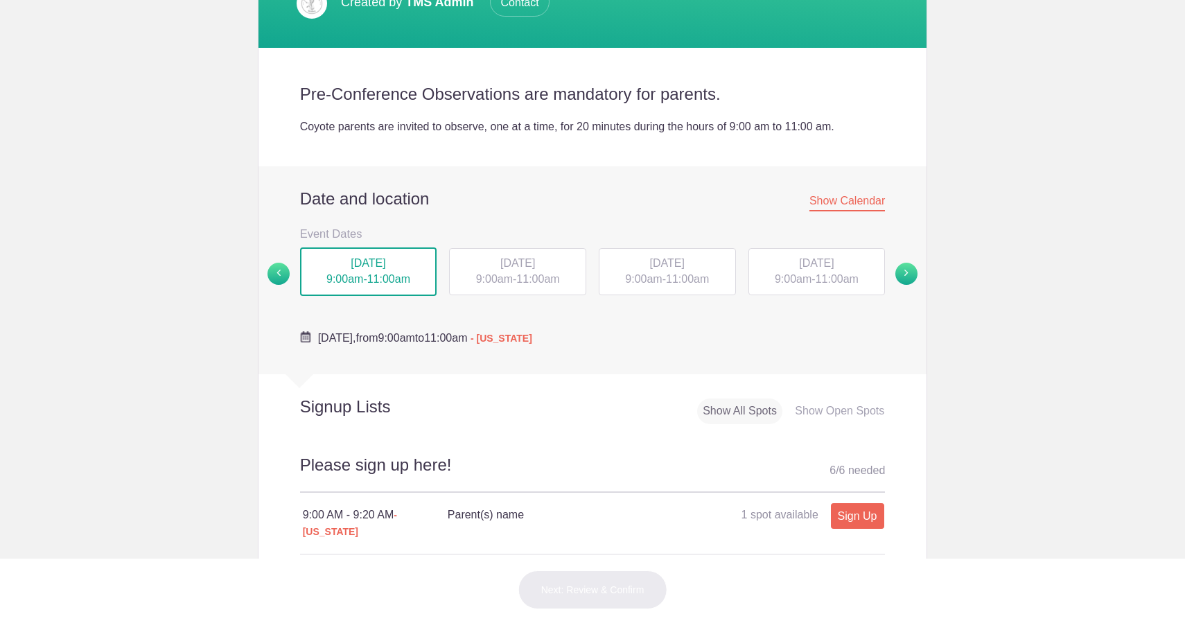
scroll to position [279, 0]
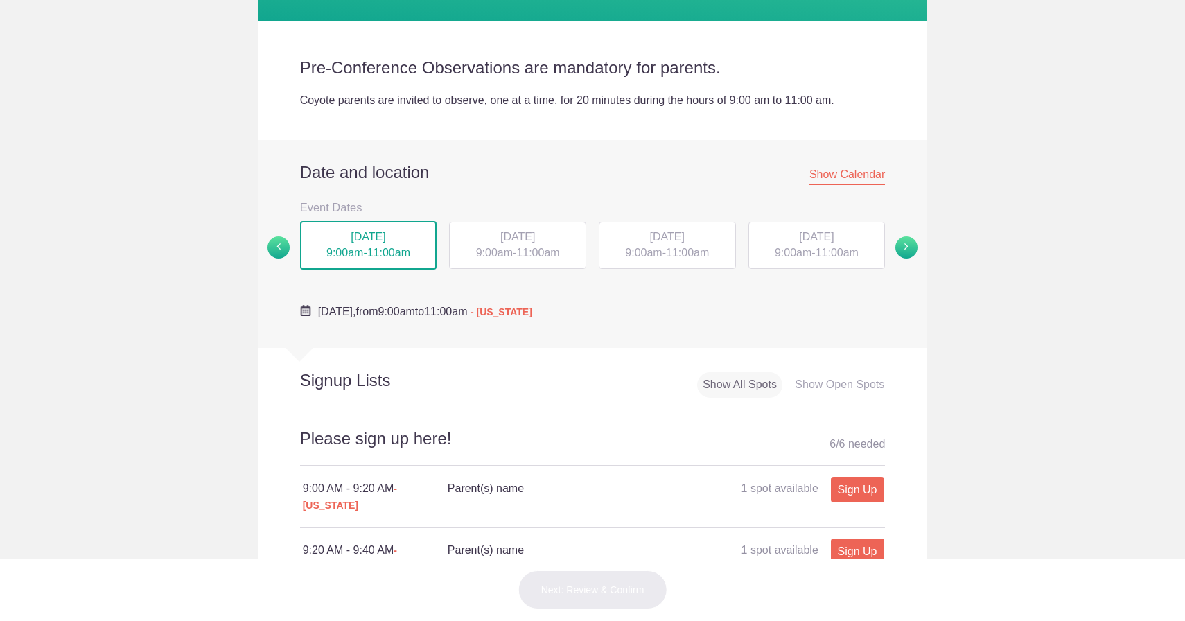
click at [894, 257] on div "MON, Sep 22, 2025 9:00am - 11:00am TUE, Sep 23, 2025 9:00am - 11:00am WED, Sep …" at bounding box center [593, 247] width 606 height 55
click at [906, 245] on span at bounding box center [906, 247] width 22 height 22
click at [379, 244] on div "[DATE] 9:00am - 11:00am" at bounding box center [368, 244] width 137 height 47
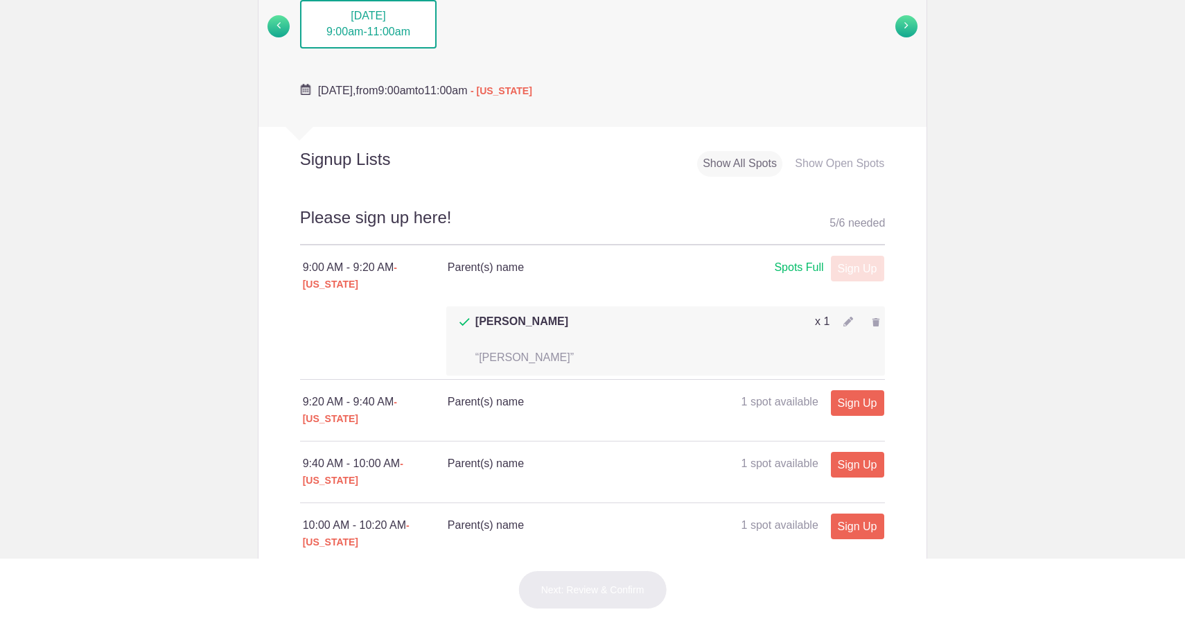
scroll to position [497, 0]
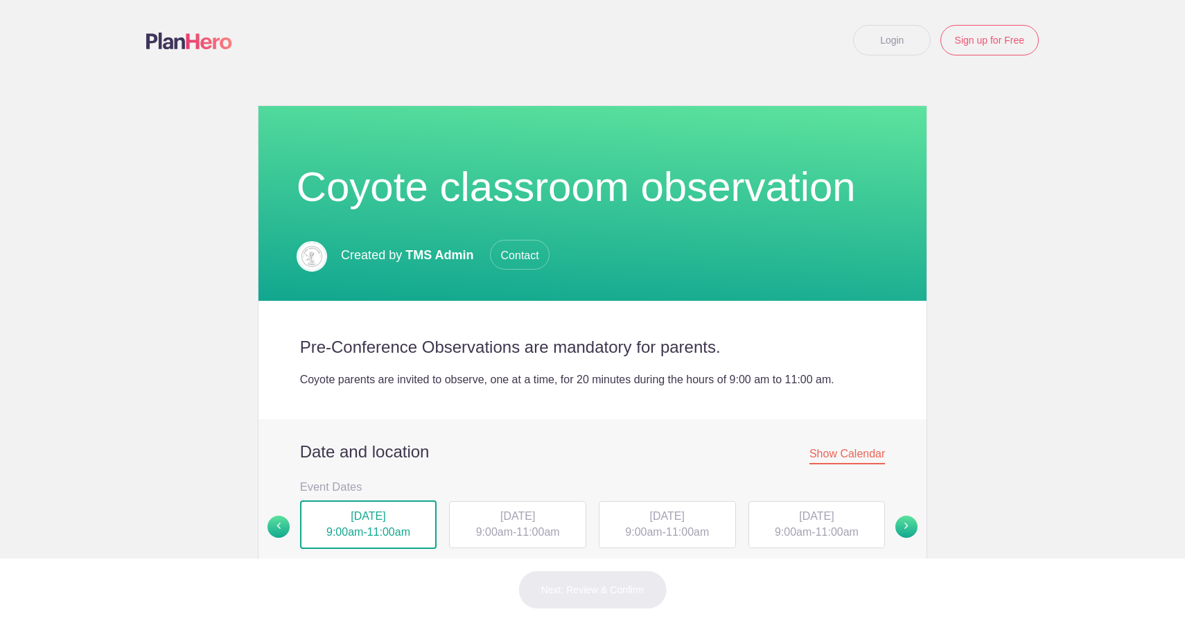
scroll to position [345, 0]
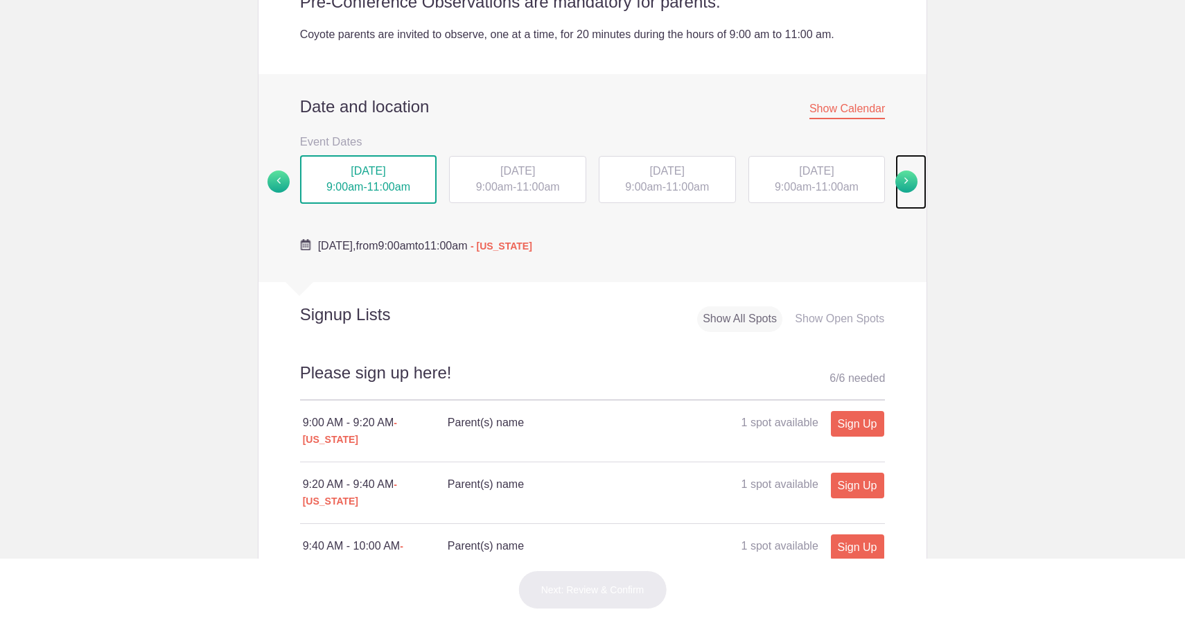
click at [902, 184] on span at bounding box center [906, 181] width 22 height 22
click at [365, 161] on div "[DATE] 9:00am - 11:00am" at bounding box center [368, 178] width 137 height 47
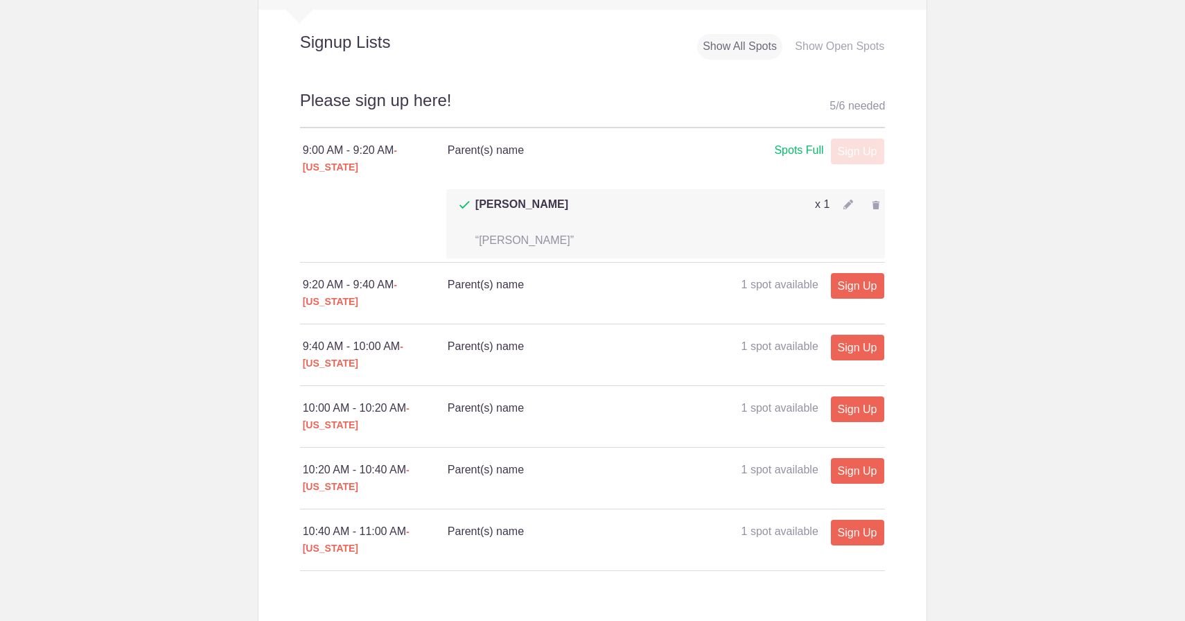
scroll to position [618, 0]
